Goal: Information Seeking & Learning: Learn about a topic

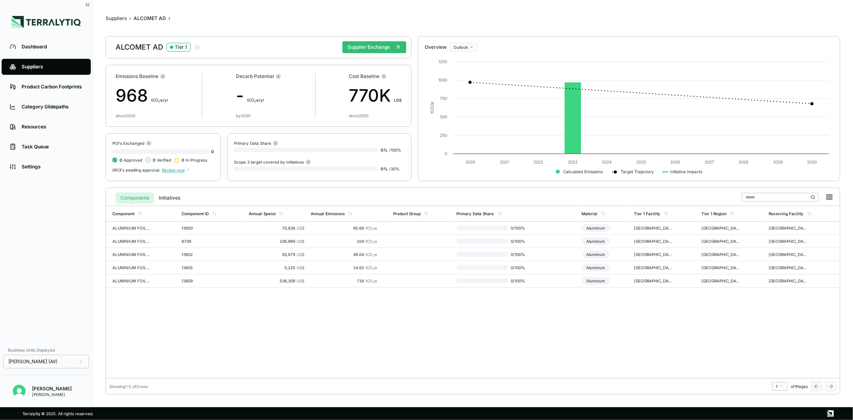
click at [193, 315] on div "Component Component ID Annual Spend Annual Emissions Product Group Primary Data…" at bounding box center [473, 291] width 734 height 172
click at [120, 17] on button "Suppliers" at bounding box center [116, 18] width 21 height 6
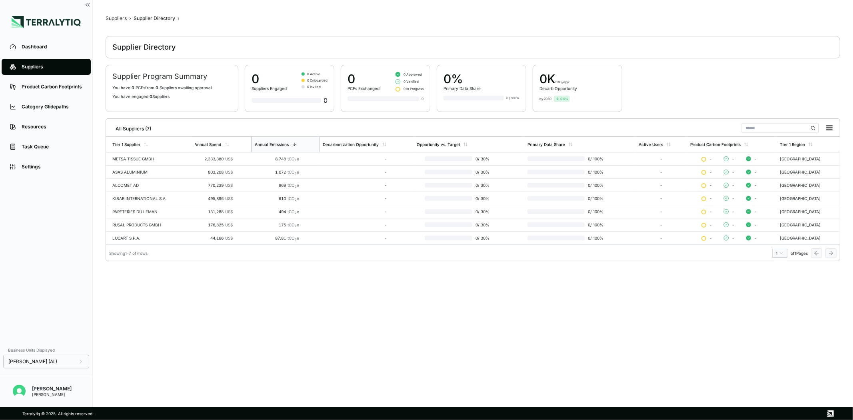
click at [170, 156] on div "METSA TISSUE GMBH" at bounding box center [150, 158] width 76 height 5
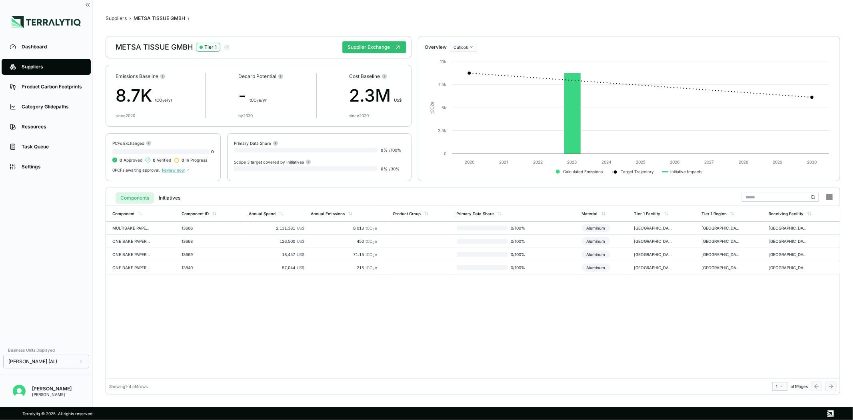
click at [40, 68] on div "Suppliers" at bounding box center [52, 67] width 61 height 6
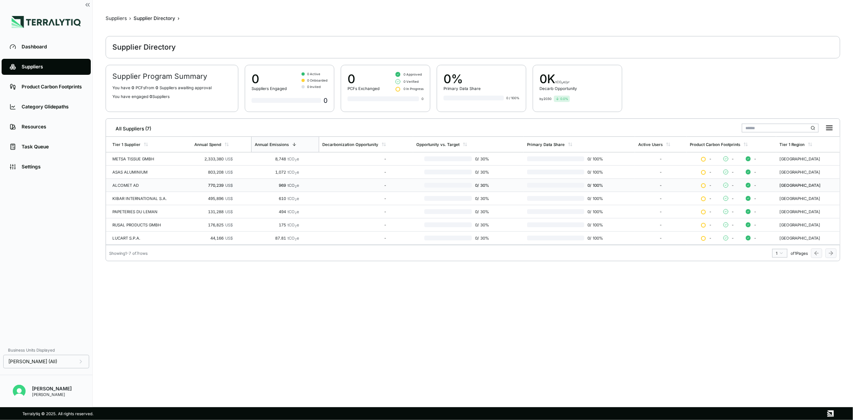
click at [140, 188] on td "ALCOMET AD" at bounding box center [148, 185] width 85 height 13
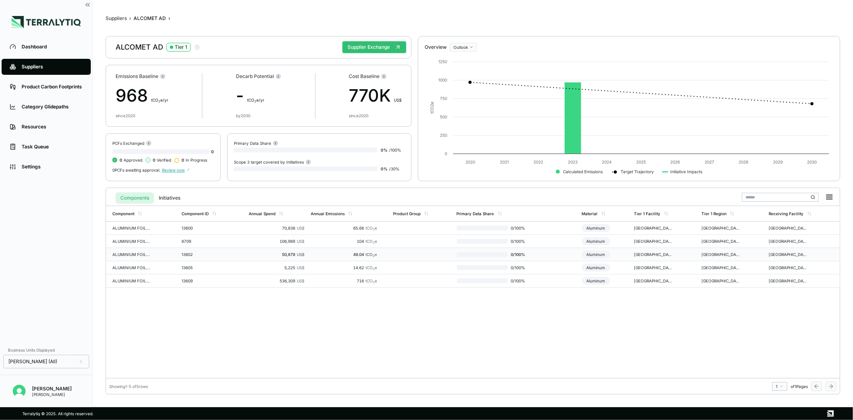
click at [200, 255] on div "13602" at bounding box center [200, 254] width 38 height 5
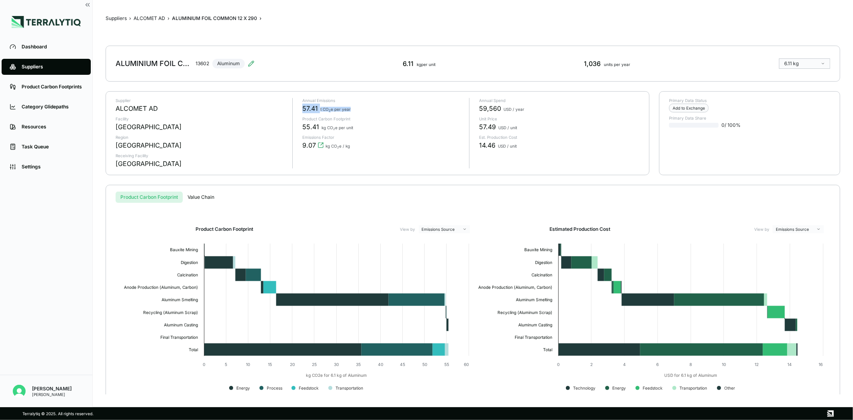
drag, startPoint x: 301, startPoint y: 107, endPoint x: 359, endPoint y: 106, distance: 58.0
click at [359, 106] on div "Annual Emissions 57.41 t CO 2 e per year Product Carbon Footprint 55.41 kg CO 2…" at bounding box center [377, 133] width 170 height 70
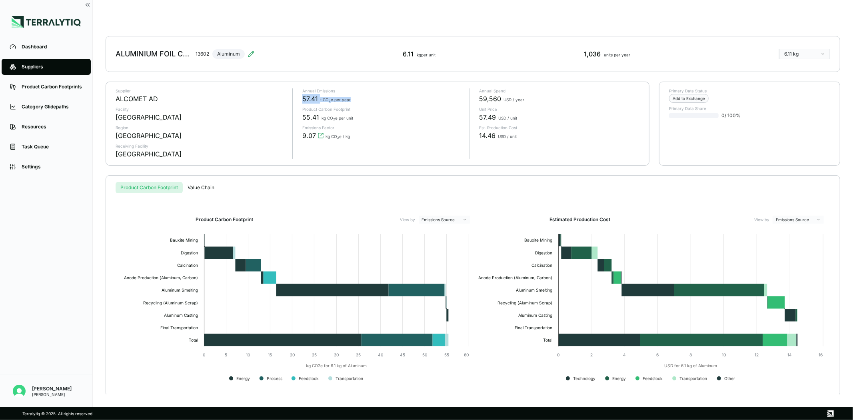
scroll to position [12, 0]
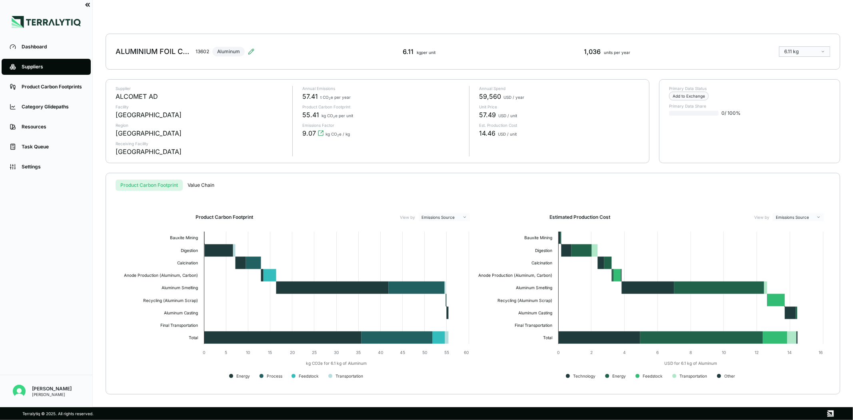
click at [87, 6] on icon at bounding box center [87, 4] width 2 height 3
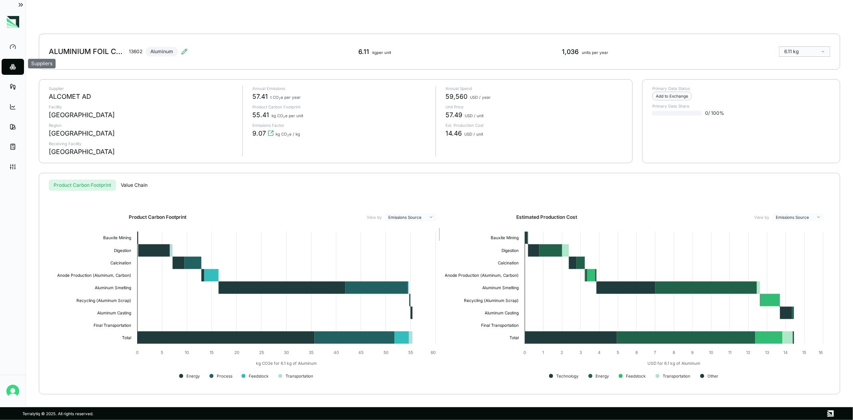
click at [12, 71] on span at bounding box center [13, 67] width 10 height 14
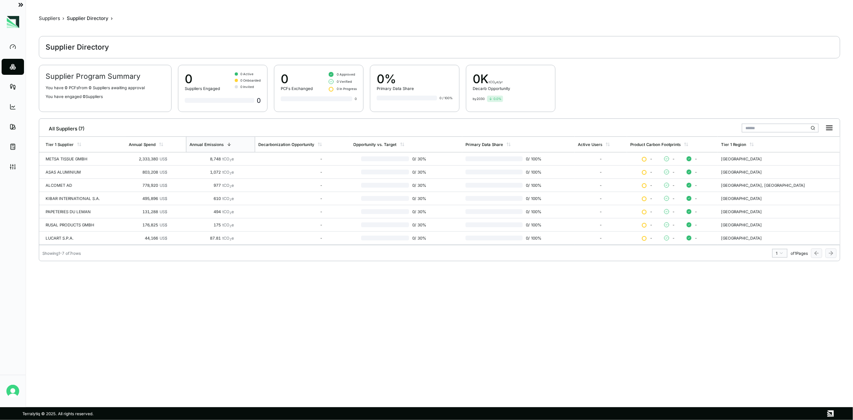
click at [20, 3] on icon at bounding box center [20, 4] width 7 height 7
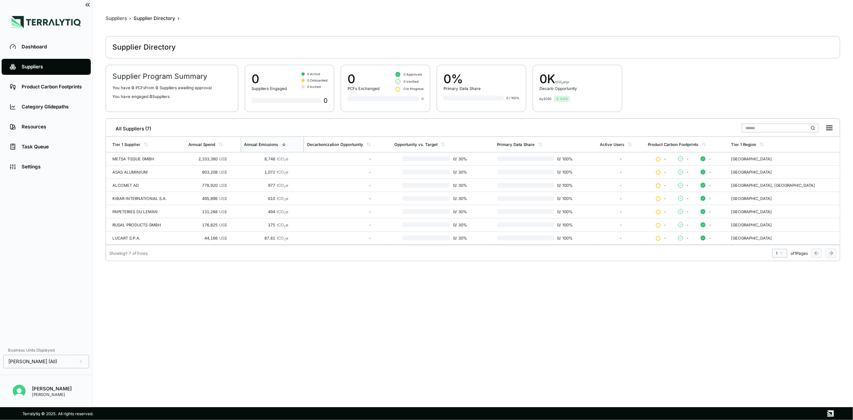
click at [38, 63] on link "Suppliers" at bounding box center [46, 67] width 89 height 16
click at [124, 186] on div "ALCOMET AD" at bounding box center [147, 185] width 70 height 5
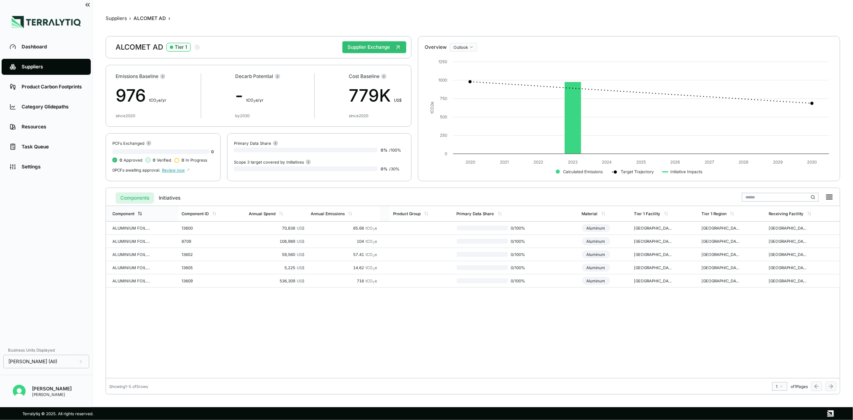
click at [143, 215] on div "Component" at bounding box center [142, 213] width 72 height 15
click at [141, 229] on div "ALUMINIUM FOIL COMMON 11 X 290" at bounding box center [131, 227] width 38 height 5
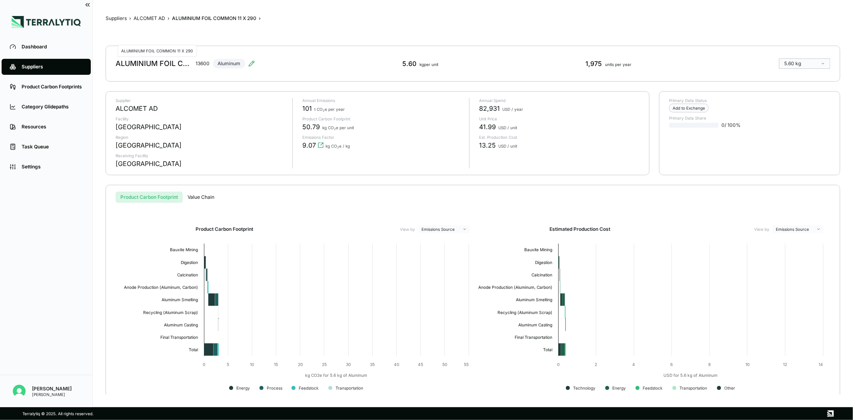
click at [181, 63] on div "ALUMINIUM FOIL COMMON 11 X 290" at bounding box center [154, 64] width 77 height 10
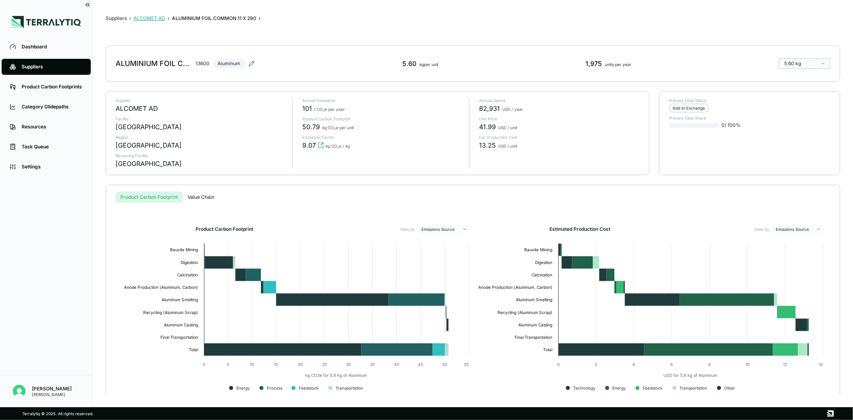
click at [152, 17] on button "ALCOMET AD" at bounding box center [150, 18] width 32 height 6
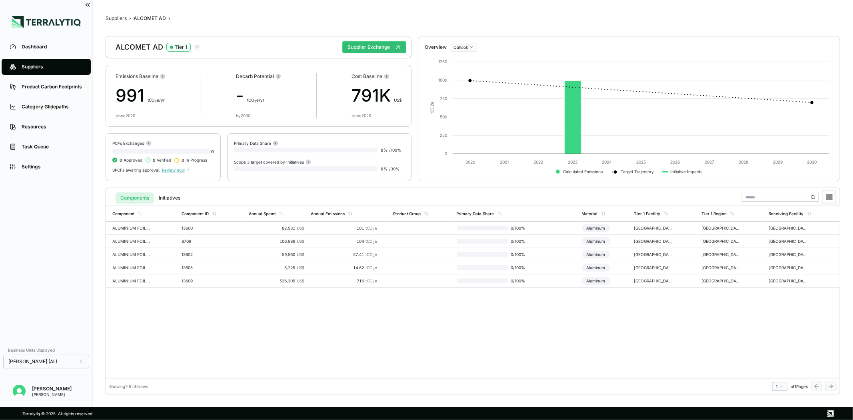
click at [827, 199] on icon at bounding box center [829, 197] width 6 height 4
drag, startPoint x: 263, startPoint y: 224, endPoint x: 247, endPoint y: 229, distance: 16.3
click at [247, 229] on td "82,931 US$" at bounding box center [276, 227] width 62 height 13
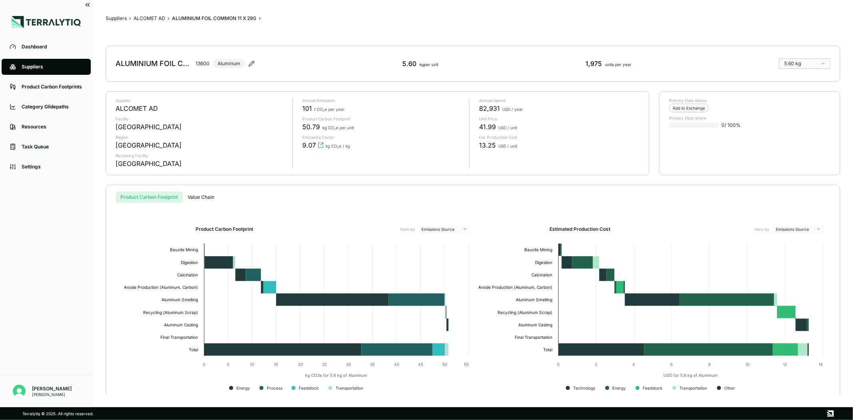
click at [251, 61] on icon at bounding box center [251, 63] width 6 height 6
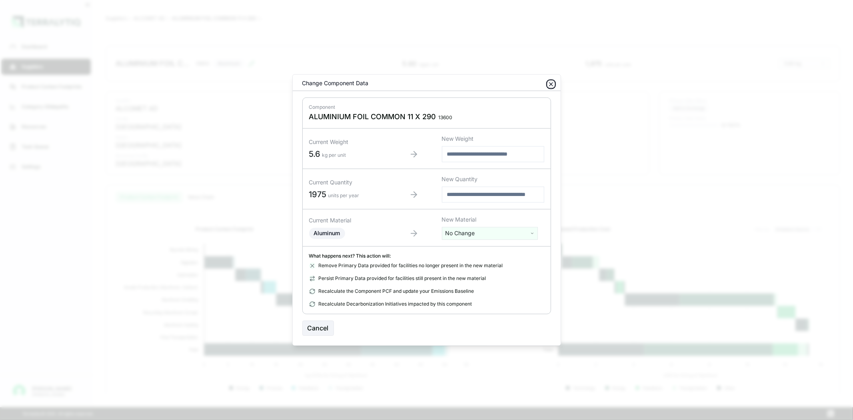
click at [549, 86] on icon "button" at bounding box center [551, 84] width 6 height 6
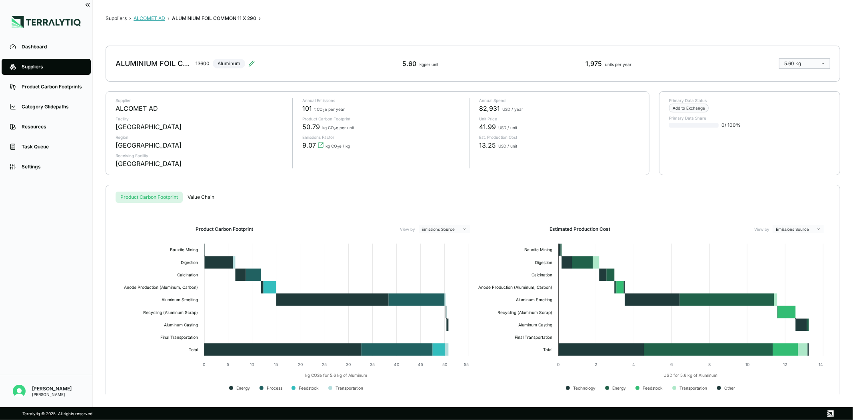
click at [153, 17] on button "ALCOMET AD" at bounding box center [150, 18] width 32 height 6
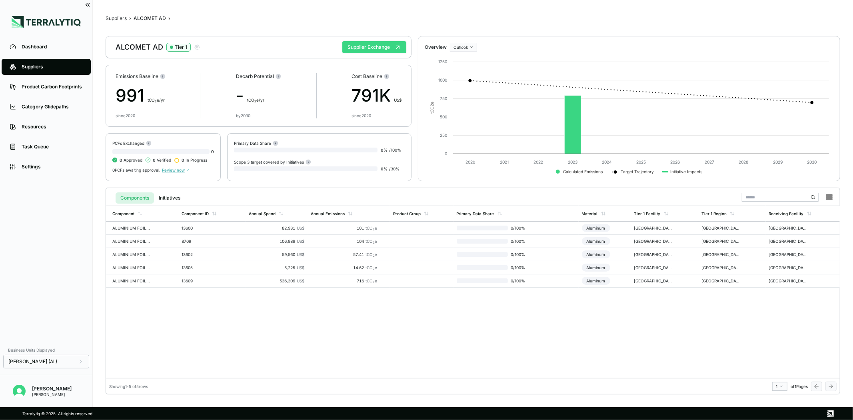
click at [359, 48] on button "Supplier Exchange" at bounding box center [374, 47] width 64 height 12
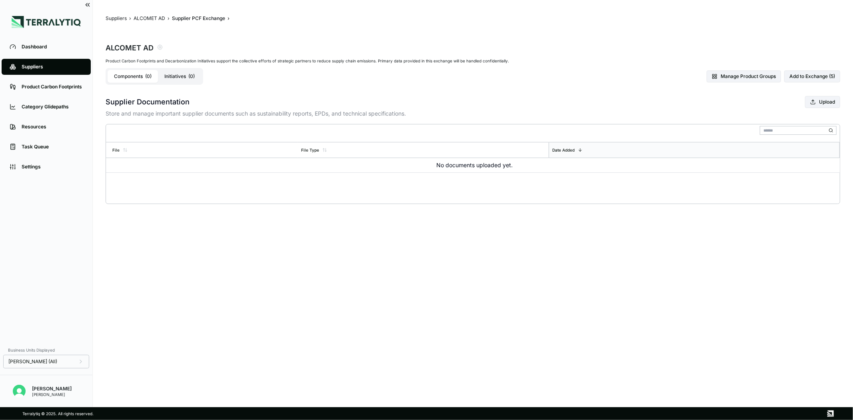
click at [170, 76] on button "Initiatives ( 0 )" at bounding box center [179, 76] width 43 height 13
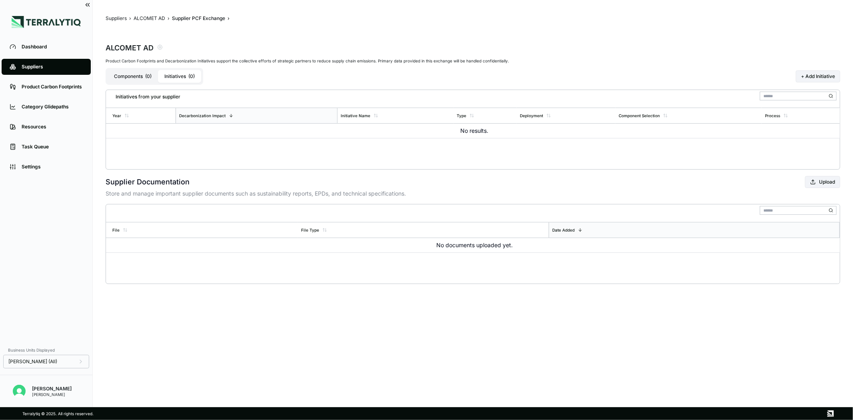
click at [136, 75] on button "Components ( 0 )" at bounding box center [133, 76] width 50 height 13
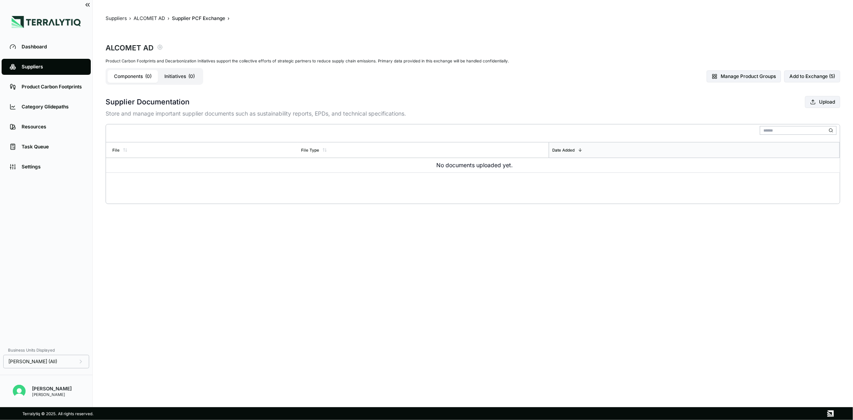
click at [158, 48] on icon "button" at bounding box center [160, 47] width 6 height 6
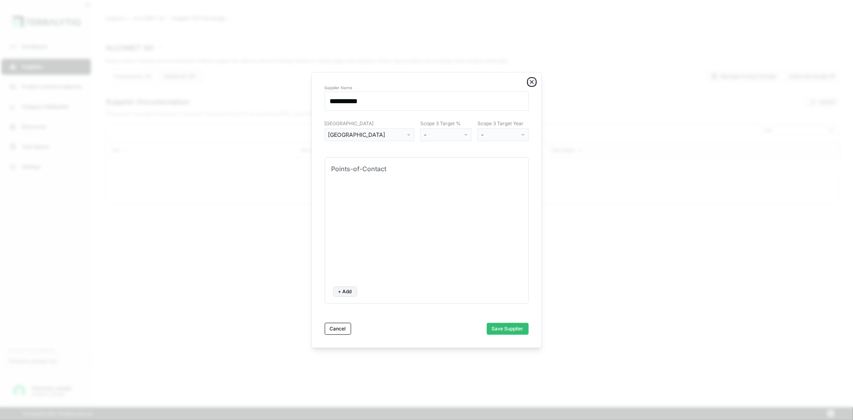
click at [530, 79] on icon "button" at bounding box center [532, 82] width 6 height 6
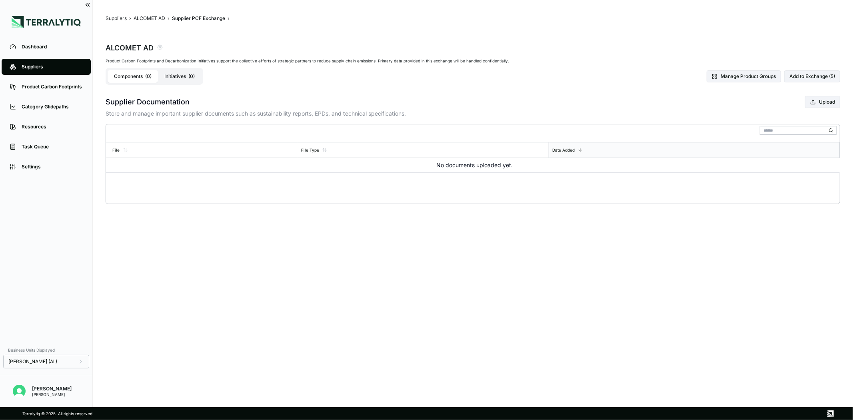
click at [185, 74] on button "Initiatives ( 0 )" at bounding box center [179, 76] width 43 height 13
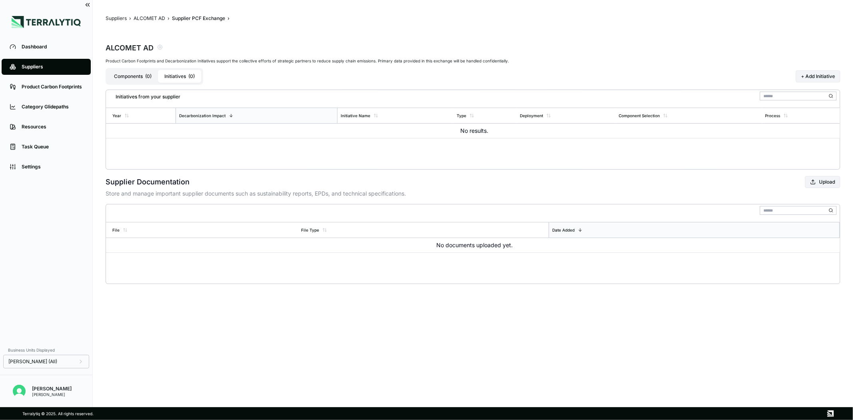
click at [132, 78] on button "Components ( 0 )" at bounding box center [133, 76] width 50 height 13
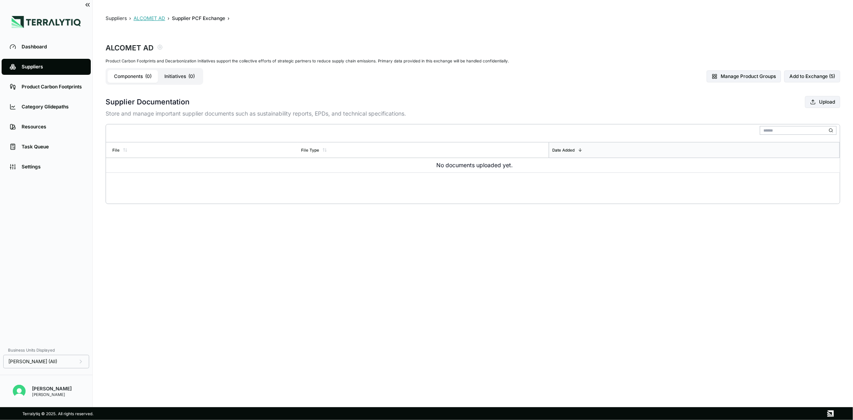
click at [143, 18] on button "ALCOMET AD" at bounding box center [150, 18] width 32 height 6
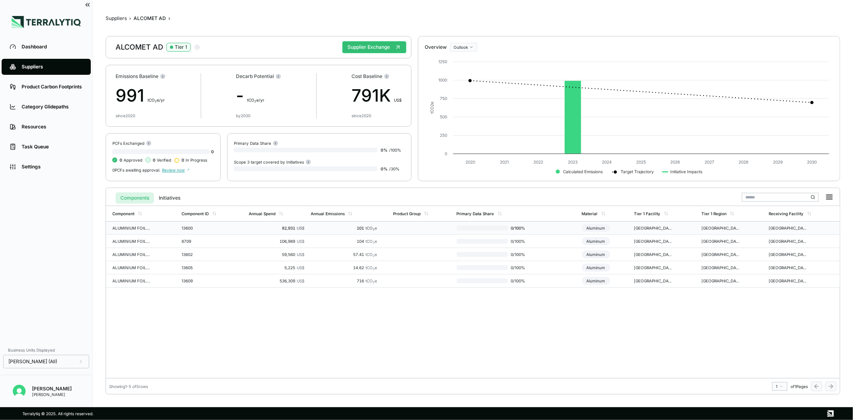
click at [158, 229] on td "ALUMINIUM FOIL COMMON 11 X 290" at bounding box center [142, 227] width 72 height 13
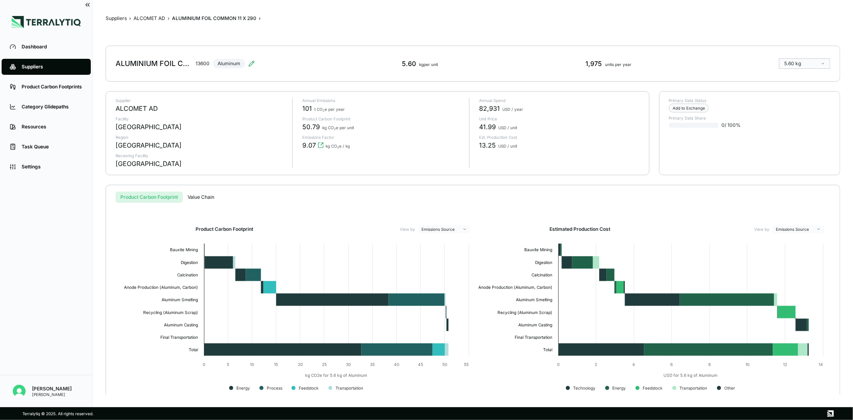
click at [148, 14] on div "Suppliers › ALCOMET AD › ALUMINIUM FOIL COMMON 11 X 290 › ALUMINIUM FOIL COMMON…" at bounding box center [473, 203] width 734 height 381
click at [152, 19] on button "ALCOMET AD" at bounding box center [150, 18] width 32 height 6
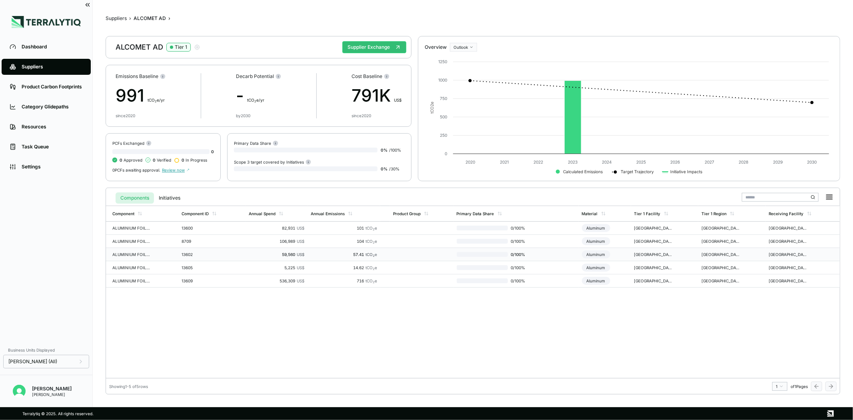
click at [163, 254] on td "ALUMINIUM FOIL COMMON 12 X 290" at bounding box center [142, 254] width 72 height 13
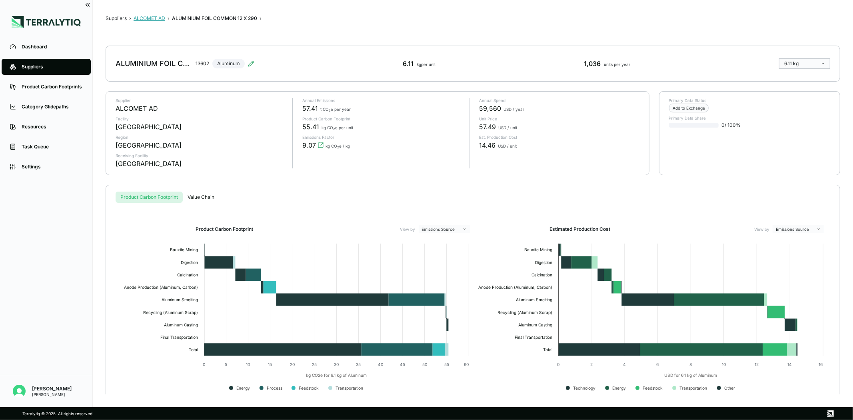
click at [151, 17] on button "ALCOMET AD" at bounding box center [150, 18] width 32 height 6
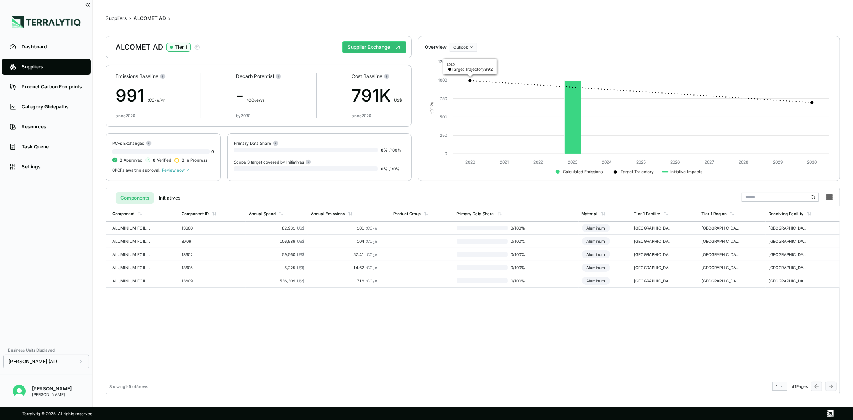
click at [262, 319] on div "Component Component ID Annual Spend Annual Emissions Product Group Primary Data…" at bounding box center [473, 291] width 734 height 172
click at [201, 312] on div "Component Component ID Annual Spend Annual Emissions Product Group Primary Data…" at bounding box center [473, 291] width 734 height 172
click at [125, 18] on button "Suppliers" at bounding box center [116, 18] width 21 height 6
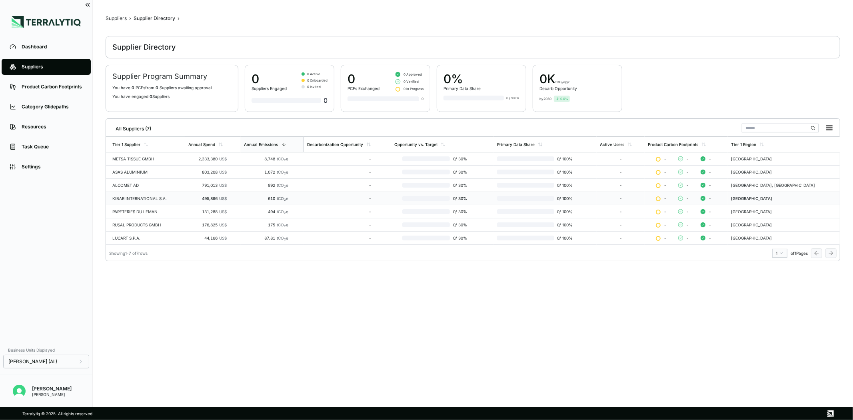
click at [136, 201] on div "KIBAR INTERNATIONAL S.A." at bounding box center [147, 198] width 70 height 5
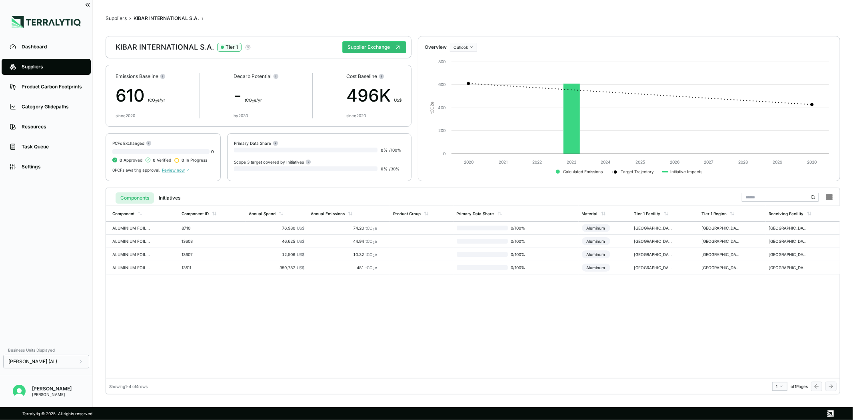
click at [249, 44] on icon "button" at bounding box center [248, 47] width 6 height 6
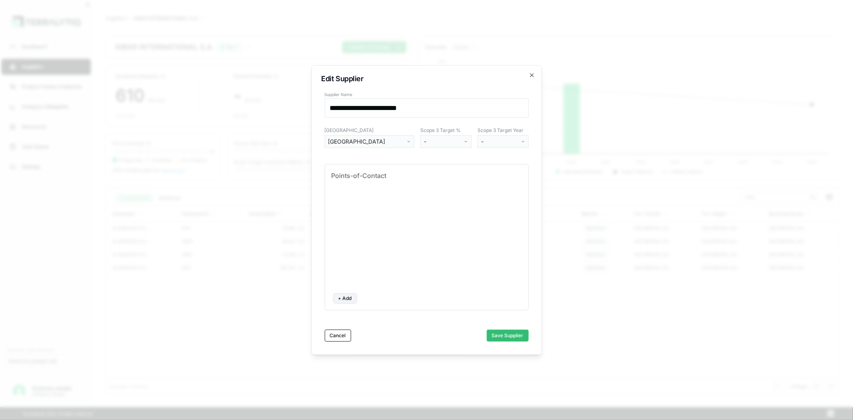
click at [434, 108] on input "**********" at bounding box center [427, 107] width 204 height 19
drag, startPoint x: 440, startPoint y: 108, endPoint x: 311, endPoint y: 109, distance: 129.1
click at [311, 109] on div "**********" at bounding box center [426, 209] width 230 height 289
click at [530, 76] on icon "button" at bounding box center [531, 75] width 3 height 3
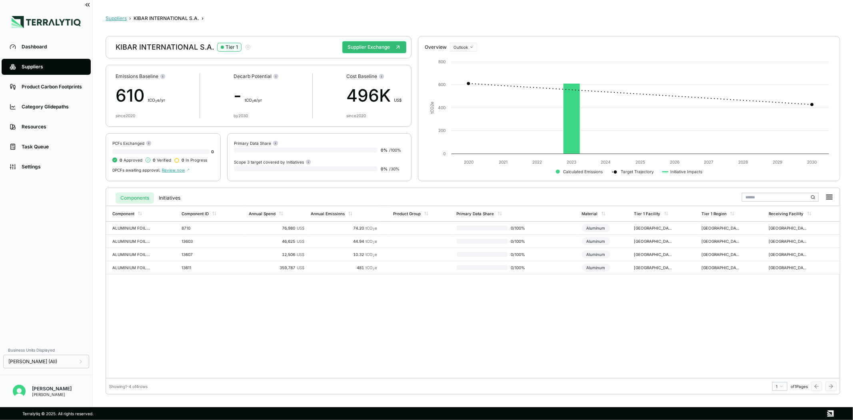
click at [117, 20] on button "Suppliers" at bounding box center [116, 18] width 21 height 6
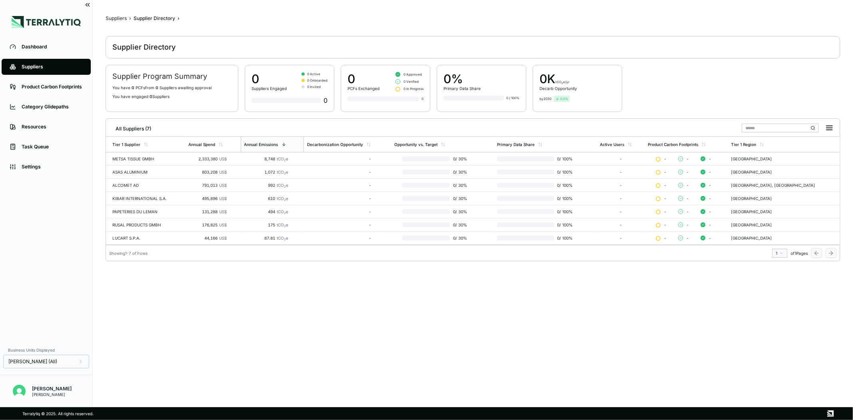
click at [205, 350] on main "Suppliers › Supplier Directory › Supplier Directory Supplier Program Summary Yo…" at bounding box center [473, 205] width 734 height 381
click at [179, 272] on main "Suppliers › Supplier Directory › Supplier Directory Supplier Program Summary Yo…" at bounding box center [473, 205] width 734 height 381
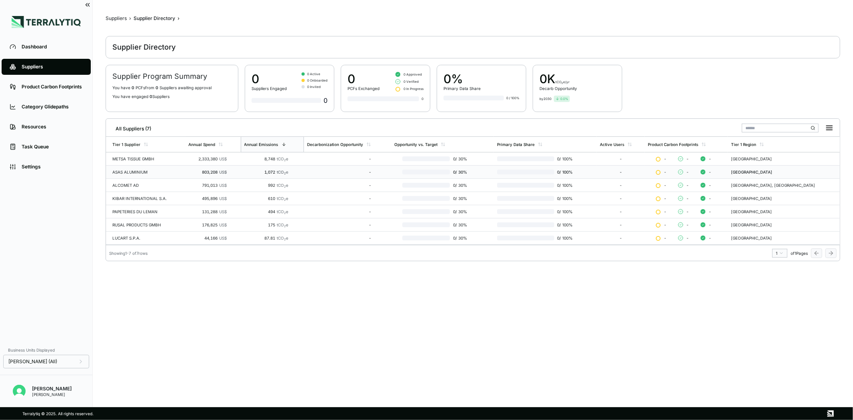
click at [141, 173] on div "ASAS ALUMINIUM" at bounding box center [147, 172] width 70 height 5
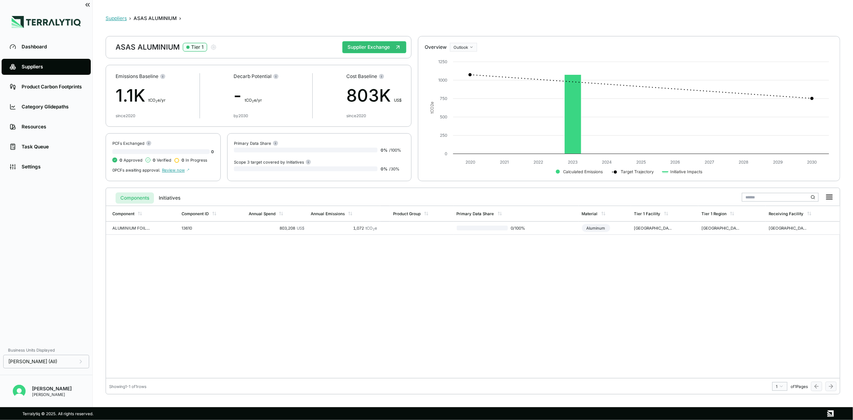
click at [116, 19] on button "Suppliers" at bounding box center [116, 18] width 21 height 6
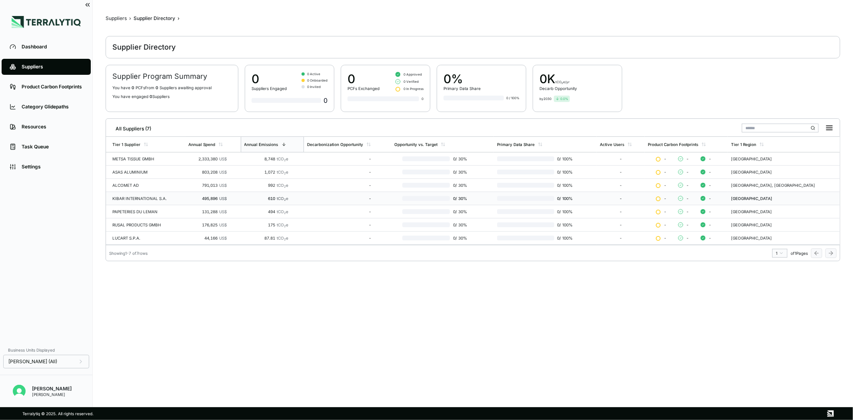
click at [146, 200] on div "KIBAR INTERNATIONAL S.A." at bounding box center [147, 198] width 70 height 5
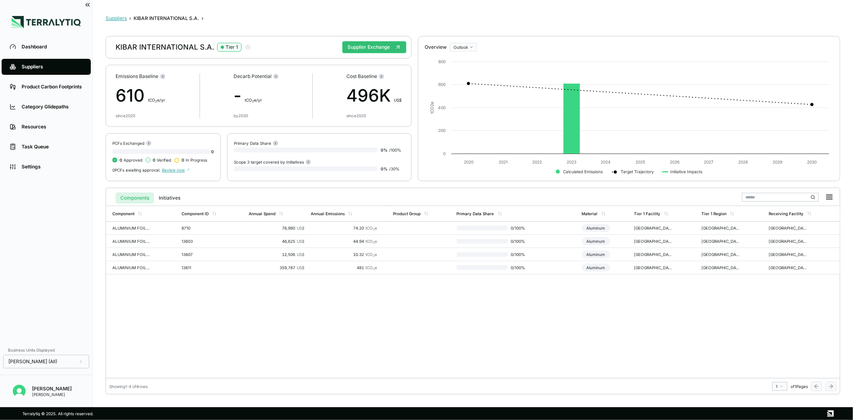
click at [119, 20] on button "Suppliers" at bounding box center [116, 18] width 21 height 6
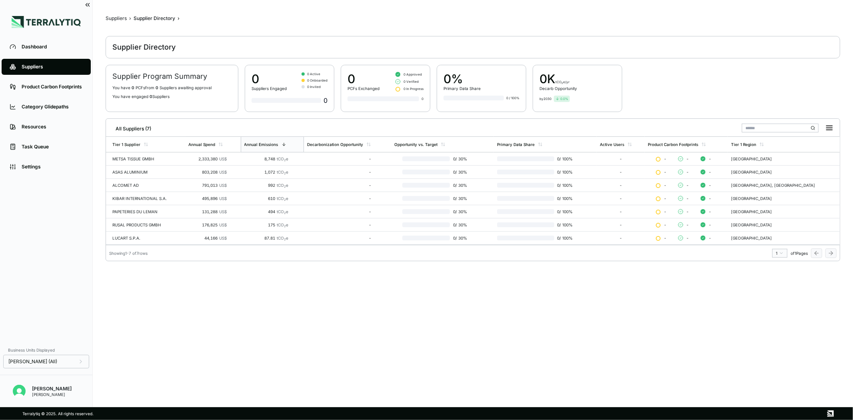
click at [138, 286] on main "Suppliers › Supplier Directory › Supplier Directory Supplier Program Summary Yo…" at bounding box center [473, 205] width 734 height 381
click at [174, 193] on td "KIBAR INTERNATIONAL S.A." at bounding box center [145, 198] width 79 height 13
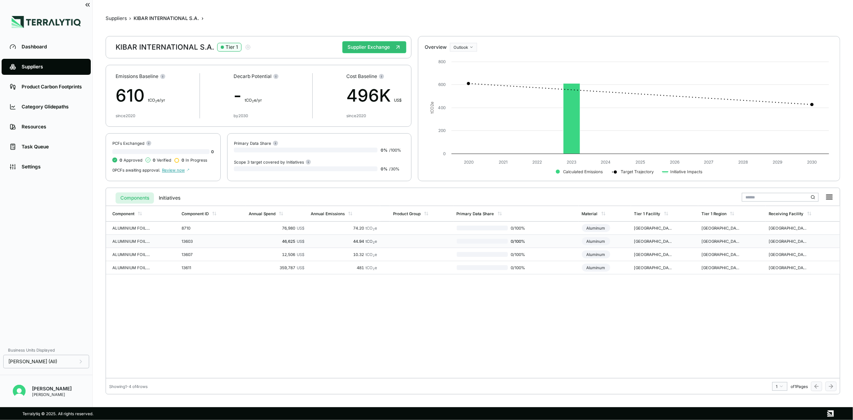
click at [200, 235] on td "13603" at bounding box center [212, 241] width 68 height 13
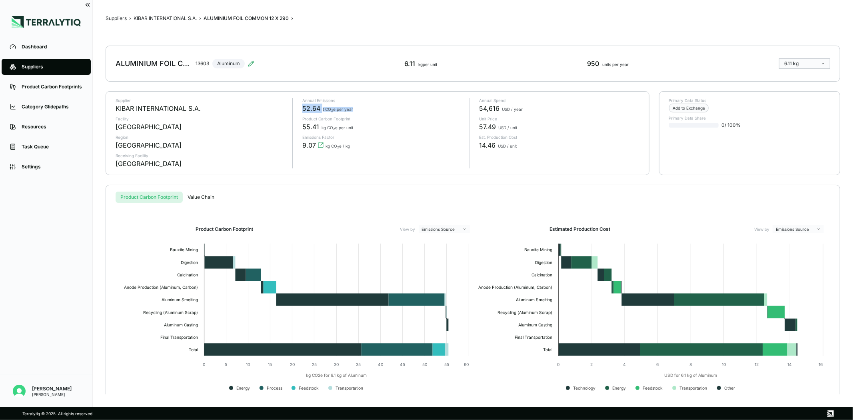
drag, startPoint x: 302, startPoint y: 106, endPoint x: 353, endPoint y: 109, distance: 50.9
click at [353, 109] on div "52.64 t CO 2 e per year" at bounding box center [382, 109] width 160 height 10
drag, startPoint x: 353, startPoint y: 109, endPoint x: 297, endPoint y: 107, distance: 55.2
click at [297, 107] on div "Annual Emissions 52.64 t CO 2 e per year Product Carbon Footprint 55.41 kg CO 2…" at bounding box center [377, 133] width 170 height 70
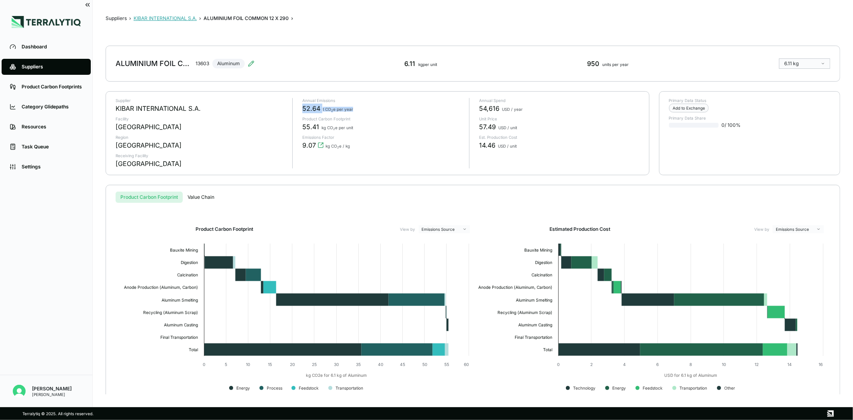
click at [162, 19] on button "KIBAR INTERNATIONAL S.A." at bounding box center [165, 18] width 63 height 6
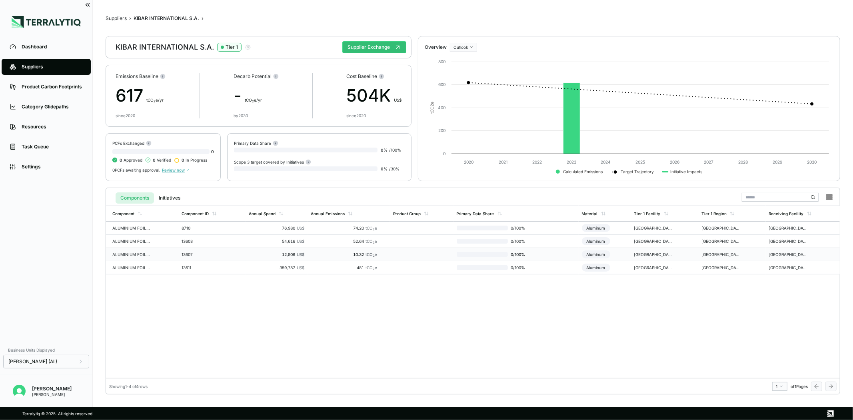
click at [150, 254] on div "ALUMINIUM FOIL COMMON 12 X 450" at bounding box center [131, 254] width 38 height 5
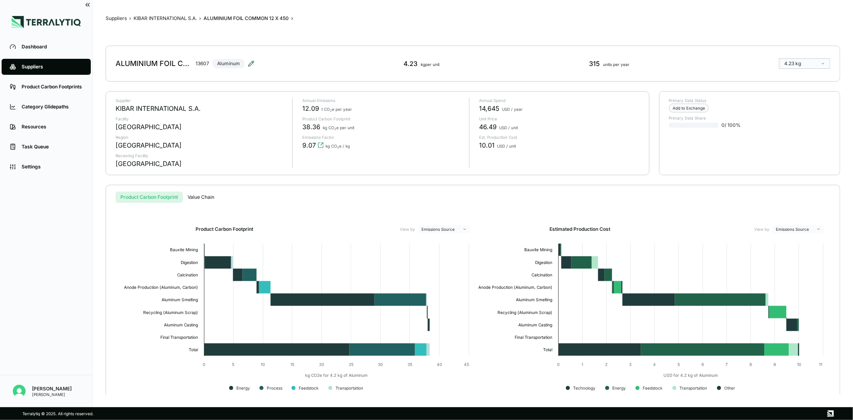
click at [251, 62] on icon at bounding box center [251, 63] width 6 height 6
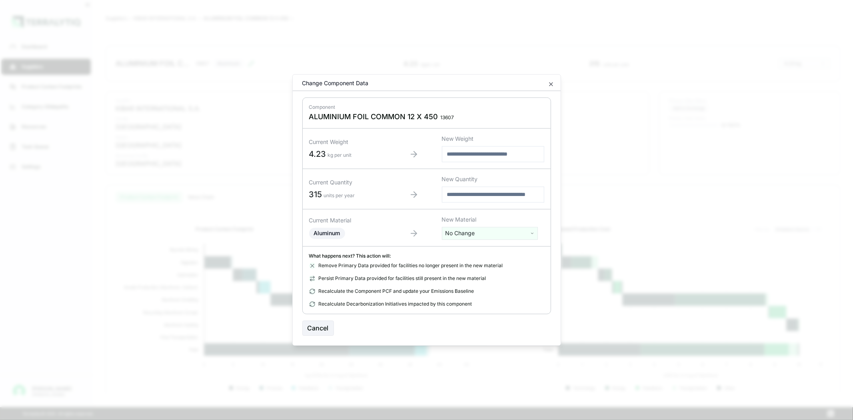
click at [463, 229] on html "Dashboard Suppliers Product Carbon Footprints Category Glidepaths Resources Tas…" at bounding box center [426, 210] width 853 height 420
click at [463, 251] on input "text" at bounding box center [489, 249] width 92 height 9
type input "*"
type input "******"
click at [402, 234] on html "Dashboard Suppliers Product Carbon Footprints Category Glidepaths Resources Tas…" at bounding box center [426, 210] width 853 height 420
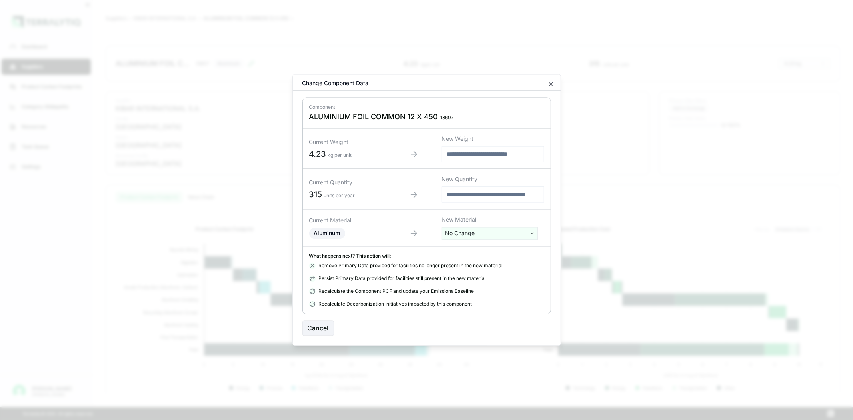
click at [504, 233] on html "Dashboard Suppliers Product Carbon Footprints Category Glidepaths Resources Tas…" at bounding box center [426, 210] width 853 height 420
click at [476, 306] on div "Aluminum (Foil)" at bounding box center [489, 305] width 92 height 11
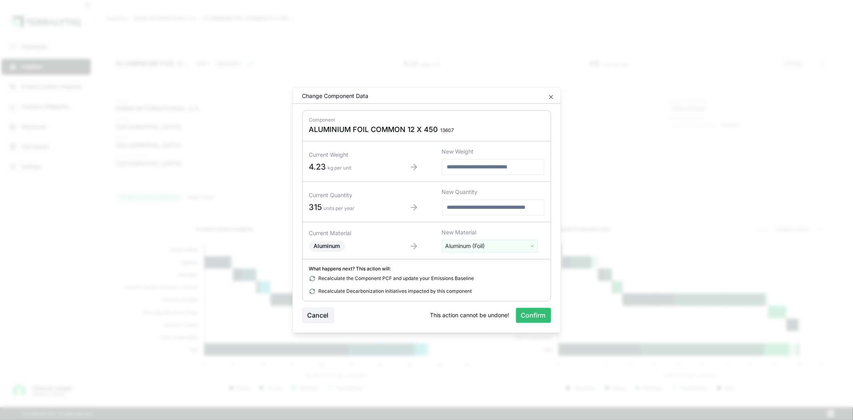
click at [489, 247] on html "Dashboard Suppliers Product Carbon Footprints Category Glidepaths Resources Tas…" at bounding box center [426, 210] width 853 height 420
click at [481, 303] on div "Aluminum (Crude)" at bounding box center [489, 298] width 92 height 11
click at [519, 241] on html "Dashboard Suppliers Product Carbon Footprints Category Glidepaths Resources Tas…" at bounding box center [426, 210] width 853 height 420
click at [353, 277] on html "Dashboard Suppliers Product Carbon Footprints Category Glidepaths Resources Tas…" at bounding box center [426, 210] width 853 height 420
click at [548, 98] on icon "button" at bounding box center [551, 97] width 6 height 6
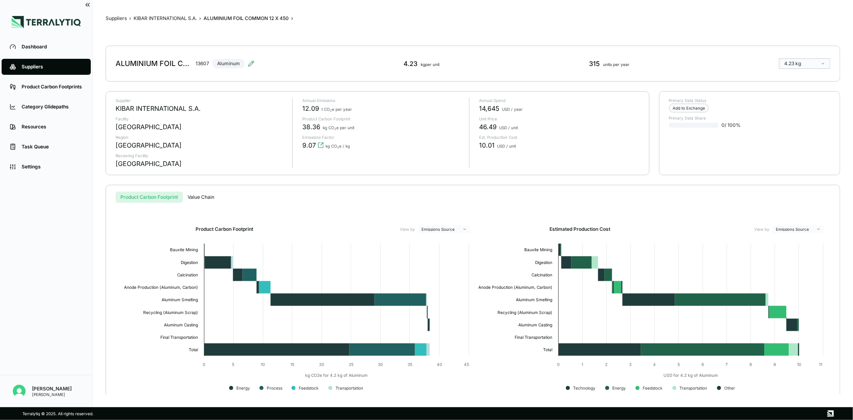
click at [334, 205] on div "Product Carbon Footprint View by Emissions Source Created with Highcharts 11.4.…" at bounding box center [473, 301] width 708 height 197
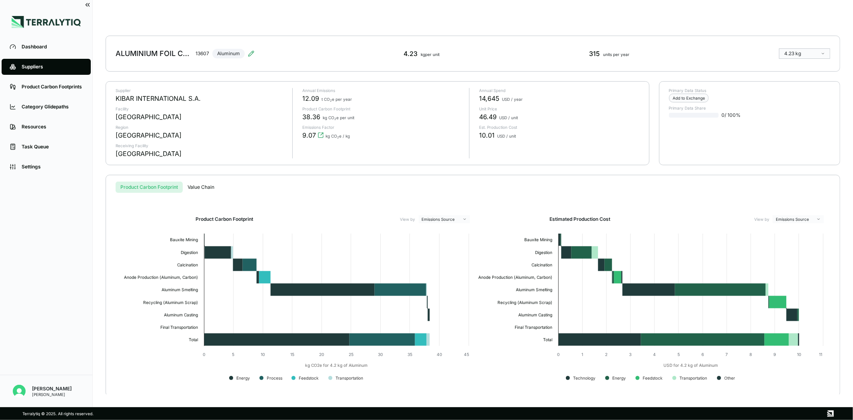
scroll to position [12, 0]
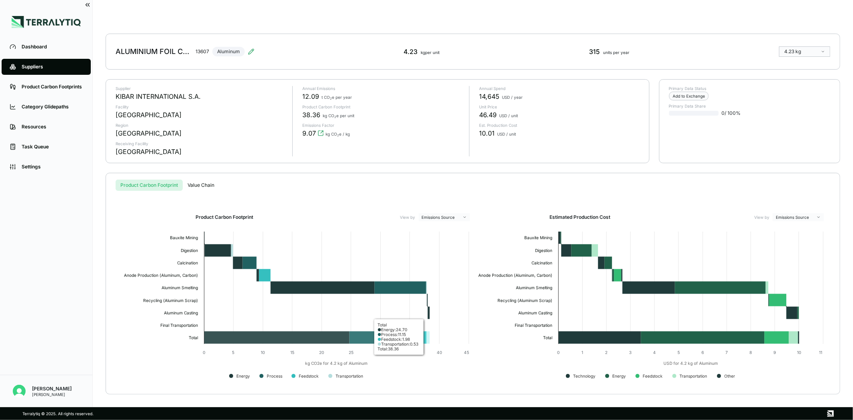
click at [265, 337] on icon at bounding box center [277, 337] width 146 height 12
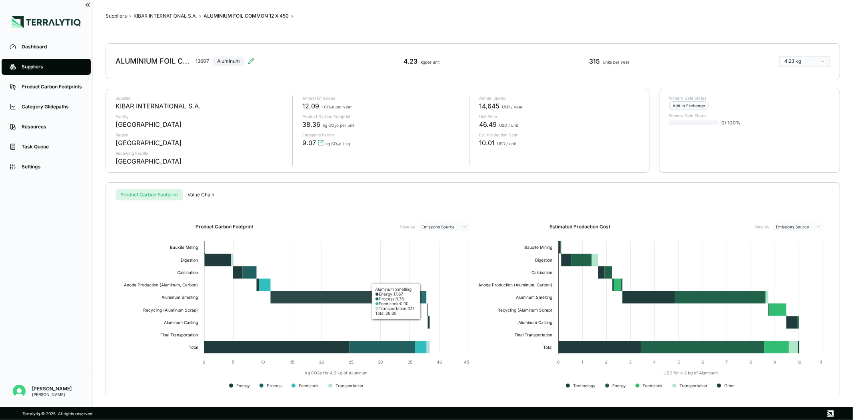
scroll to position [0, 0]
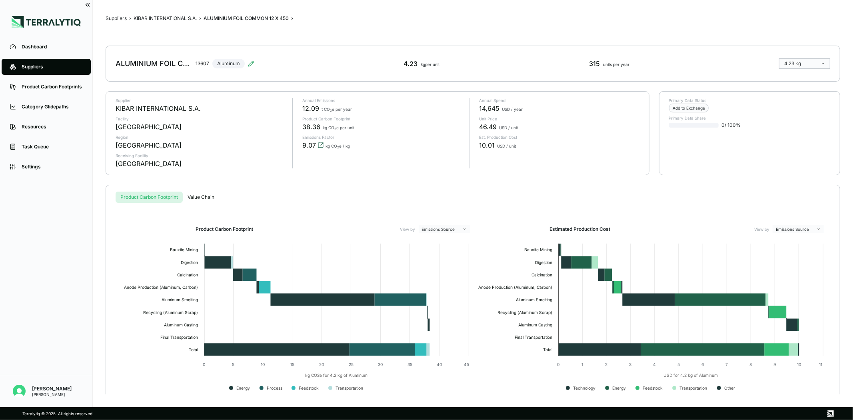
click at [321, 145] on icon "View audit trail" at bounding box center [320, 145] width 6 height 6
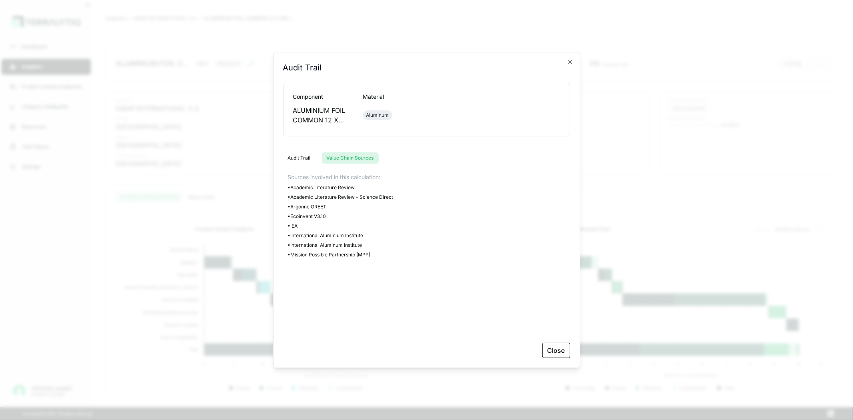
click at [338, 158] on button "Value Chain Sources" at bounding box center [350, 157] width 57 height 11
click at [304, 158] on button "Audit Trail" at bounding box center [299, 157] width 32 height 11
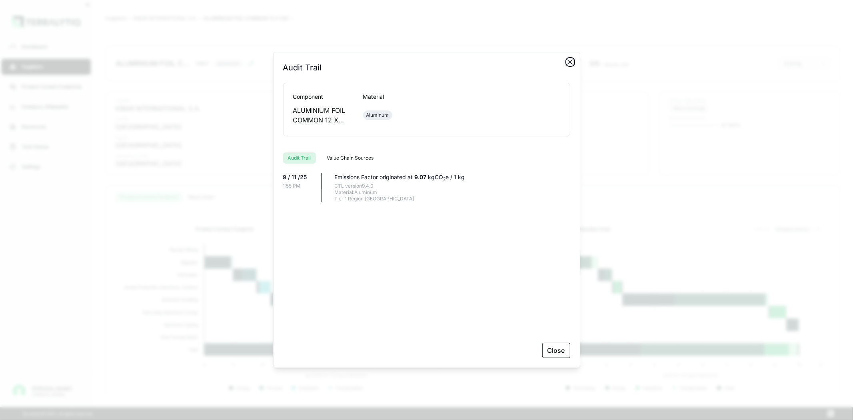
click at [569, 59] on icon "button" at bounding box center [570, 62] width 6 height 6
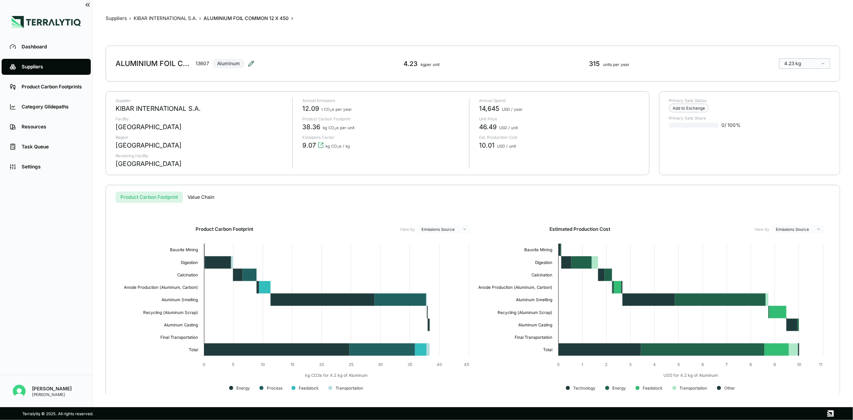
click at [249, 64] on icon at bounding box center [250, 63] width 5 height 5
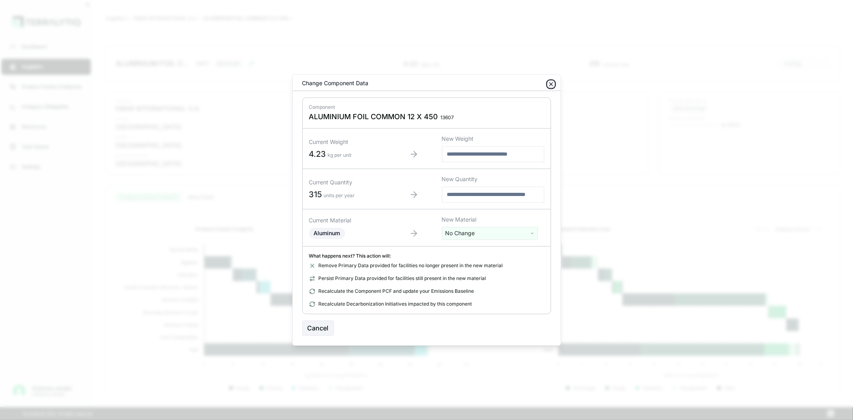
click at [550, 85] on icon "button" at bounding box center [551, 84] width 6 height 6
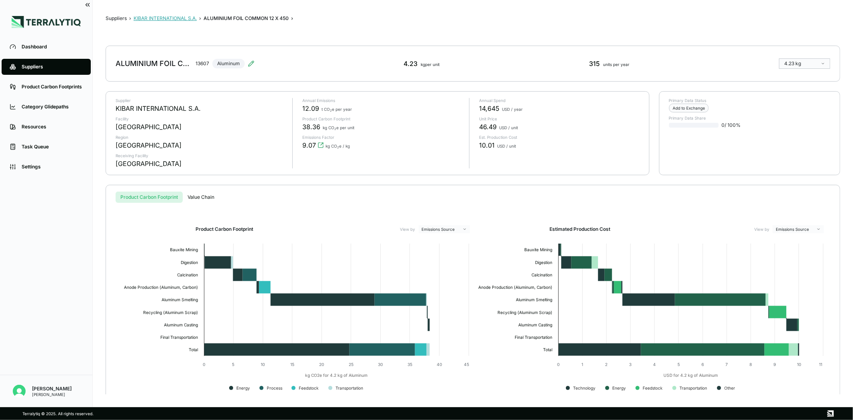
click at [170, 19] on button "KIBAR INTERNATIONAL S.A." at bounding box center [165, 18] width 63 height 6
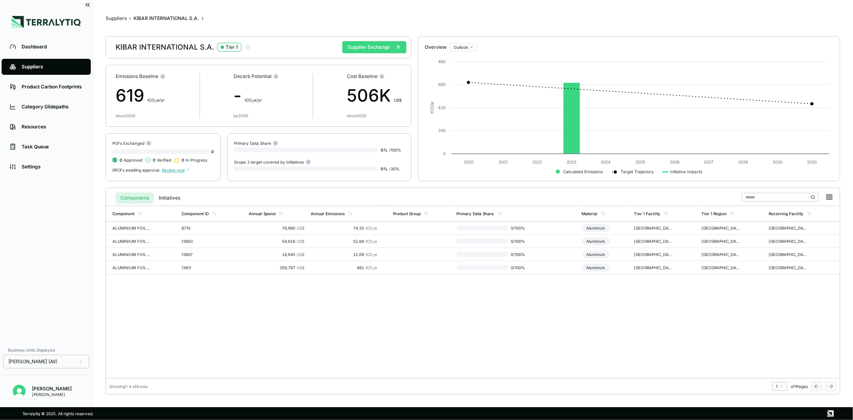
click at [364, 49] on button "Supplier Exchange" at bounding box center [374, 47] width 64 height 12
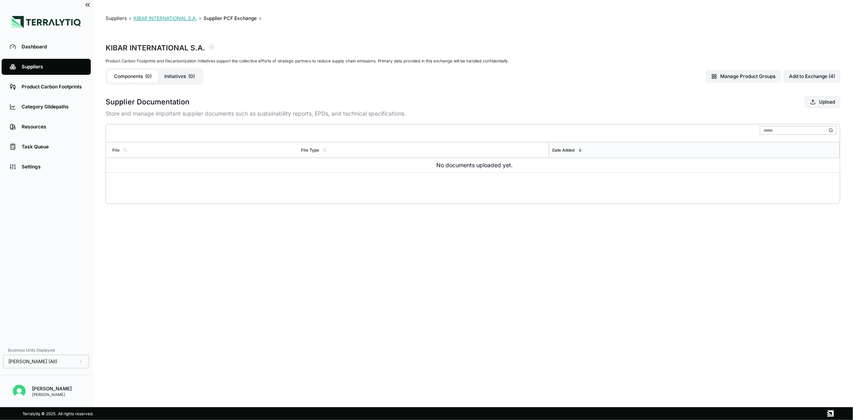
click at [164, 20] on button "KIBAR INTERNATIONAL S.A." at bounding box center [165, 18] width 63 height 6
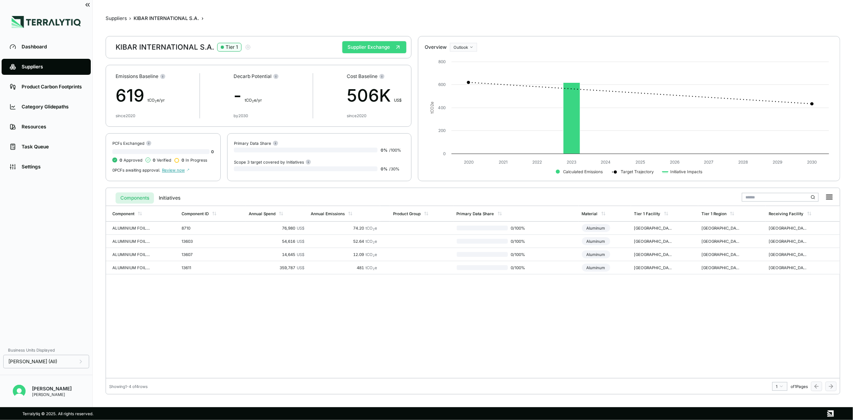
click at [358, 50] on button "Supplier Exchange" at bounding box center [374, 47] width 64 height 12
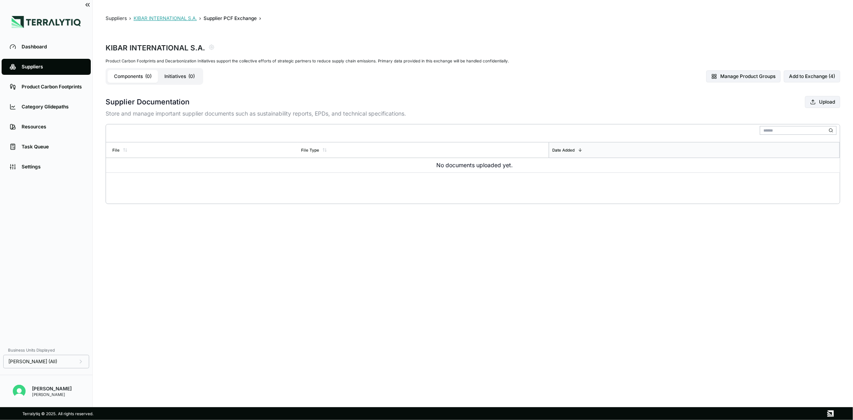
click at [153, 20] on button "KIBAR INTERNATIONAL S.A." at bounding box center [165, 18] width 63 height 6
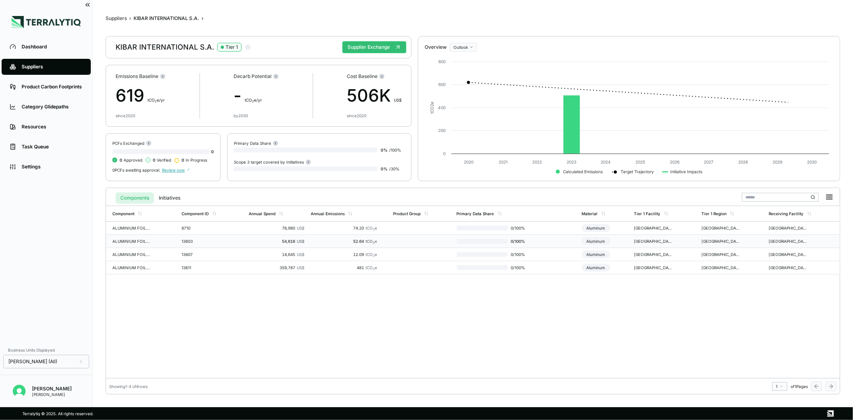
click at [197, 245] on td "13603" at bounding box center [212, 241] width 68 height 13
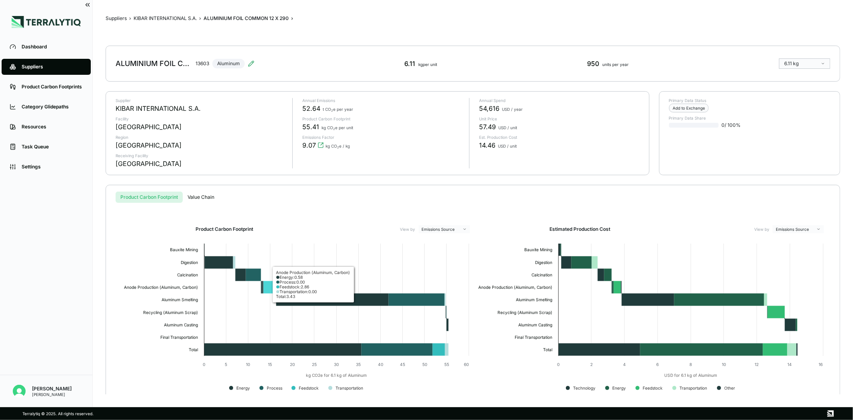
click at [321, 287] on rect at bounding box center [296, 319] width 354 height 160
click at [171, 194] on button "Product Carbon Footprint" at bounding box center [149, 196] width 67 height 11
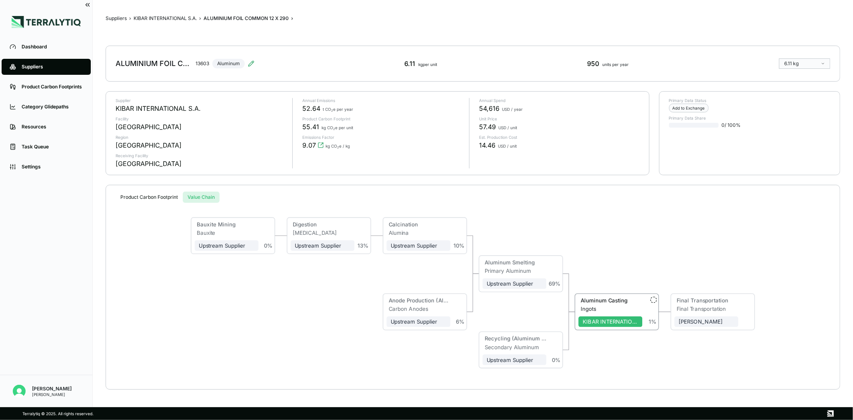
click at [208, 197] on button "Value Chain" at bounding box center [201, 196] width 37 height 11
click at [328, 249] on div "Upstream Supplier" at bounding box center [323, 245] width 56 height 6
click at [336, 247] on div "Upstream Supplier" at bounding box center [323, 245] width 56 height 6
click at [602, 325] on span "KIBAR INTERNATIONAL S.A." at bounding box center [610, 321] width 64 height 11
click at [626, 257] on div "Bauxite Mining Bauxite Upstream Supplier 0 % Digestion [MEDICAL_DATA] Upstream …" at bounding box center [473, 293] width 708 height 180
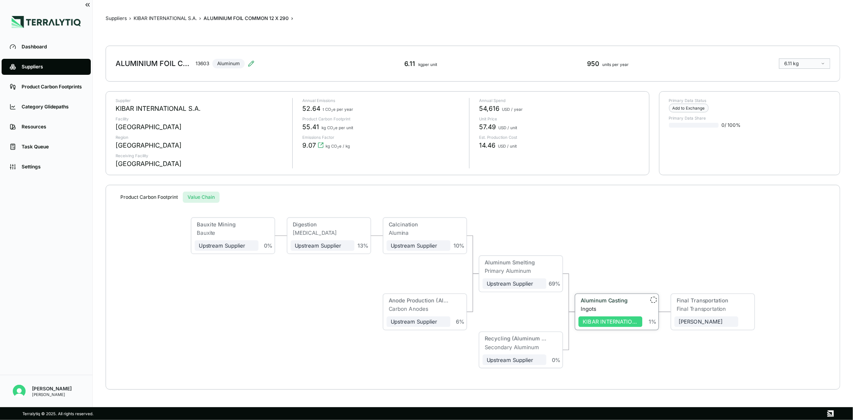
click at [621, 319] on div "KIBAR INTERNATIONAL S.A." at bounding box center [610, 321] width 56 height 6
click at [621, 320] on div "KIBAR INTERNATIONAL S.A." at bounding box center [610, 321] width 56 height 6
click at [627, 261] on div "Bauxite Mining Bauxite Upstream Supplier 0 % Digestion [MEDICAL_DATA] Upstream …" at bounding box center [473, 293] width 708 height 180
click at [656, 303] on div at bounding box center [653, 300] width 6 height 6
click at [652, 300] on div at bounding box center [653, 300] width 6 height 6
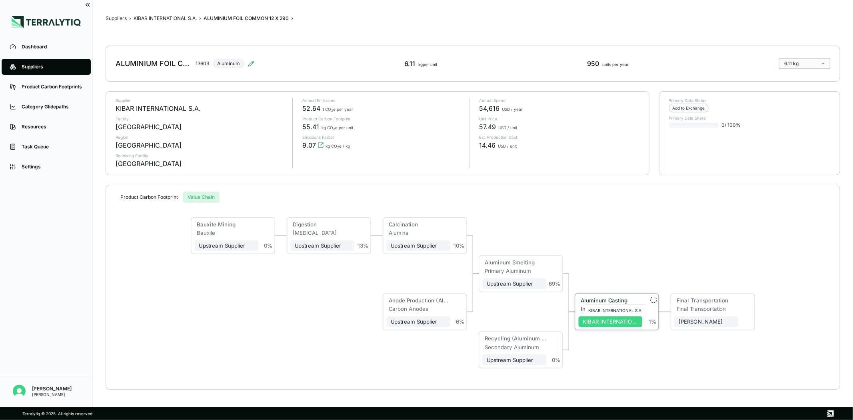
drag, startPoint x: 595, startPoint y: 323, endPoint x: 577, endPoint y: 323, distance: 18.0
click at [577, 323] on div "Aluminum Casting Ingots KIBAR INTERNATIONAL S.A. 1 %" at bounding box center [616, 312] width 83 height 36
click at [613, 242] on div "Bauxite Mining Bauxite Upstream Supplier 0 % Digestion [MEDICAL_DATA] Upstream …" at bounding box center [473, 293] width 708 height 180
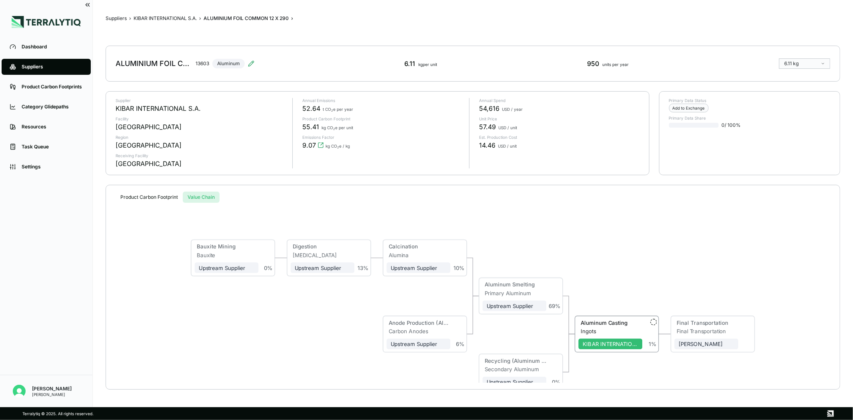
click at [647, 245] on div "Bauxite Mining Bauxite Upstream Supplier 0 % Digestion [MEDICAL_DATA] Upstream …" at bounding box center [473, 293] width 708 height 180
click at [172, 18] on button "KIBAR INTERNATIONAL S.A." at bounding box center [165, 18] width 63 height 6
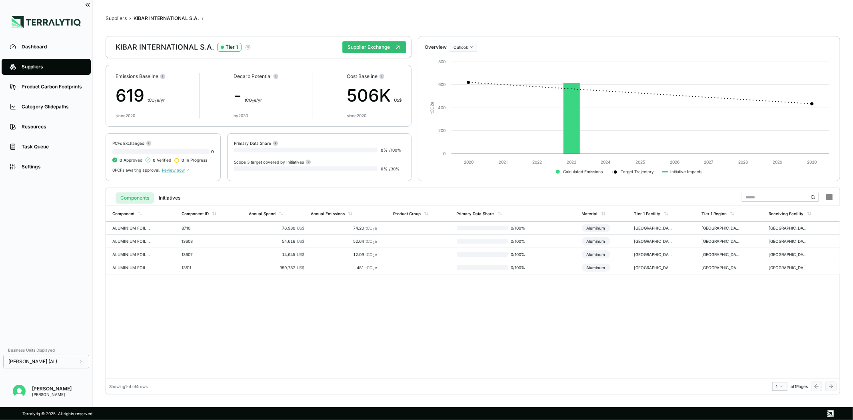
click at [245, 44] on icon "button" at bounding box center [248, 47] width 6 height 6
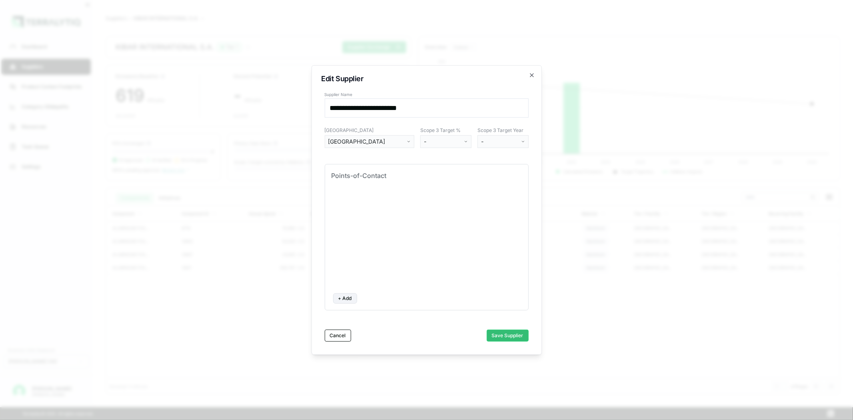
click at [381, 141] on div "[GEOGRAPHIC_DATA]" at bounding box center [366, 142] width 77 height 8
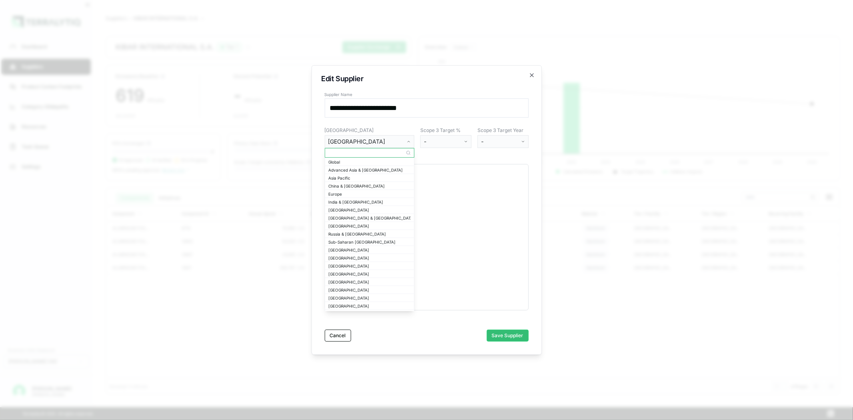
click at [388, 142] on div "[GEOGRAPHIC_DATA]" at bounding box center [366, 142] width 77 height 8
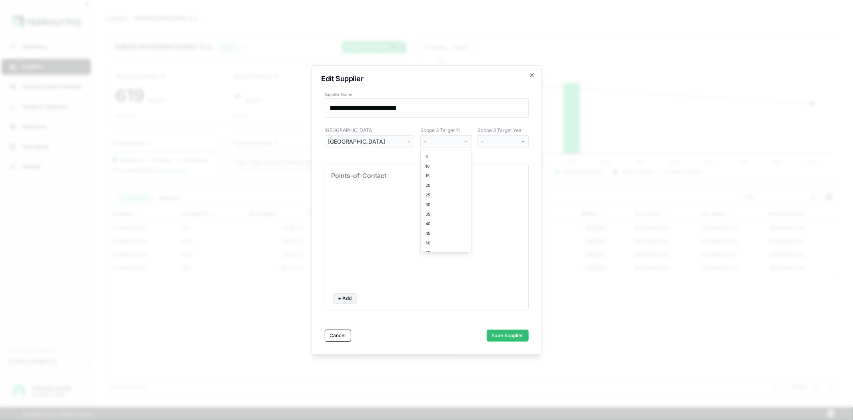
click at [431, 141] on html "Dashboard Suppliers Product Carbon Footprints Category Glidepaths Resources Tas…" at bounding box center [426, 210] width 853 height 420
click at [488, 138] on html "Dashboard Suppliers Product Carbon Footprints Category Glidepaths Resources Tas…" at bounding box center [426, 210] width 853 height 420
click at [375, 195] on div at bounding box center [426, 237] width 190 height 100
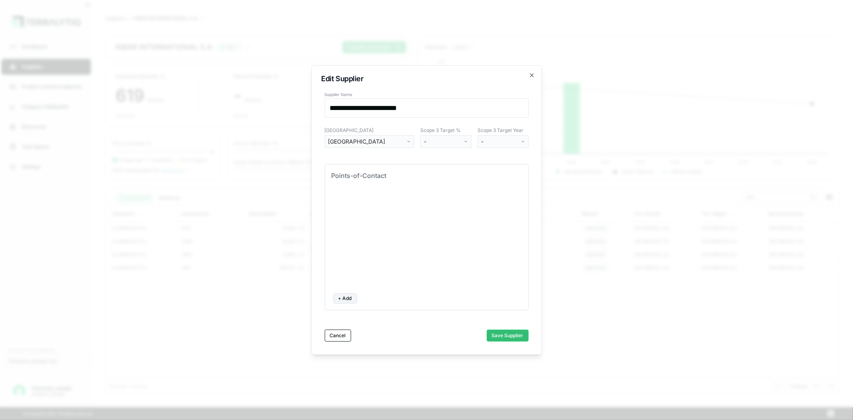
click at [365, 181] on div "Points-of-Contact + Add" at bounding box center [427, 237] width 204 height 146
click at [341, 298] on button "+ Add" at bounding box center [345, 298] width 24 height 10
click at [365, 201] on input at bounding box center [367, 201] width 64 height 11
click at [419, 197] on input at bounding box center [453, 201] width 102 height 11
click at [379, 204] on input at bounding box center [367, 201] width 64 height 11
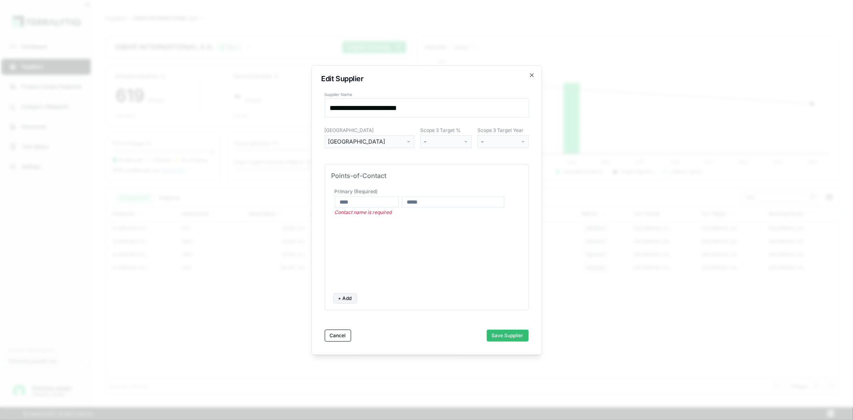
click at [398, 228] on div "Primary (Required) Contact name is required" at bounding box center [426, 237] width 190 height 100
click at [393, 143] on div "[GEOGRAPHIC_DATA]" at bounding box center [366, 142] width 77 height 8
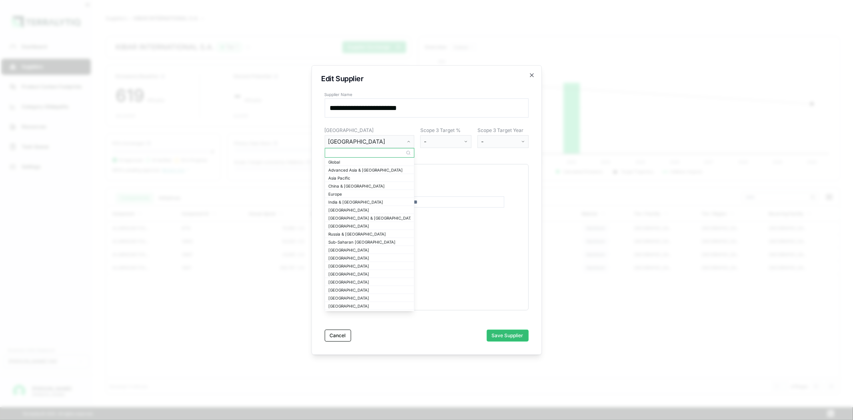
click at [393, 143] on div "[GEOGRAPHIC_DATA]" at bounding box center [366, 142] width 77 height 8
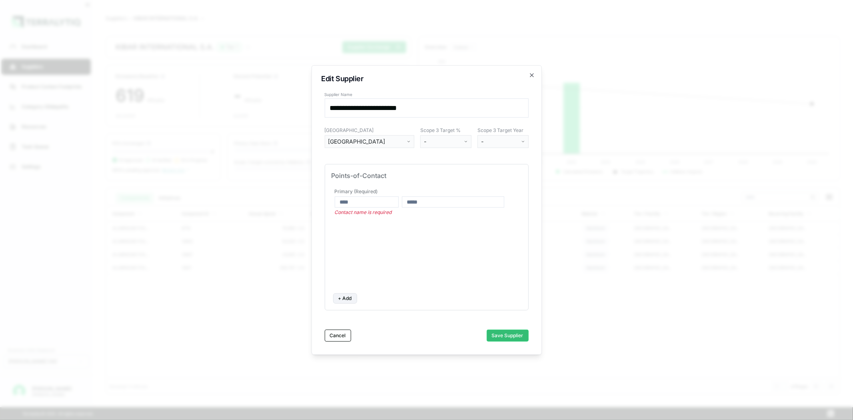
click at [453, 142] on html "Dashboard Suppliers Product Carbon Footprints Category Glidepaths Resources Tas…" at bounding box center [426, 210] width 853 height 420
click at [430, 197] on div "25" at bounding box center [445, 195] width 47 height 10
click at [493, 140] on html "Dashboard Suppliers Product Carbon Footprints Category Glidepaths Resources Tas…" at bounding box center [426, 210] width 853 height 420
click at [488, 206] on div "2027" at bounding box center [502, 204] width 47 height 10
click at [381, 138] on div "[GEOGRAPHIC_DATA]" at bounding box center [366, 142] width 77 height 8
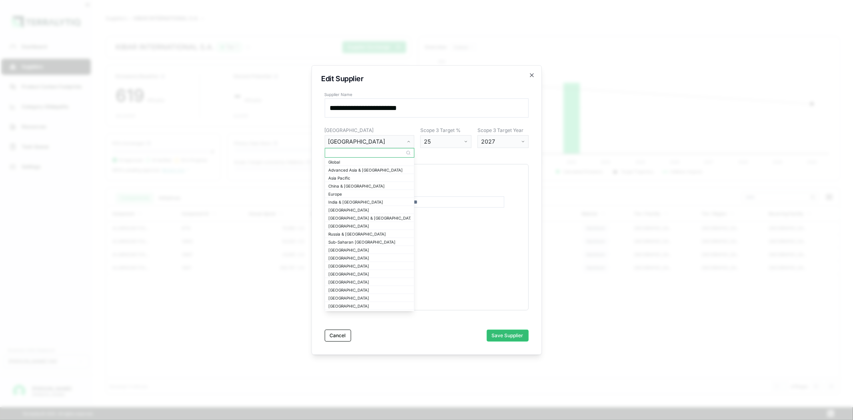
click at [381, 143] on div "[GEOGRAPHIC_DATA]" at bounding box center [366, 142] width 77 height 8
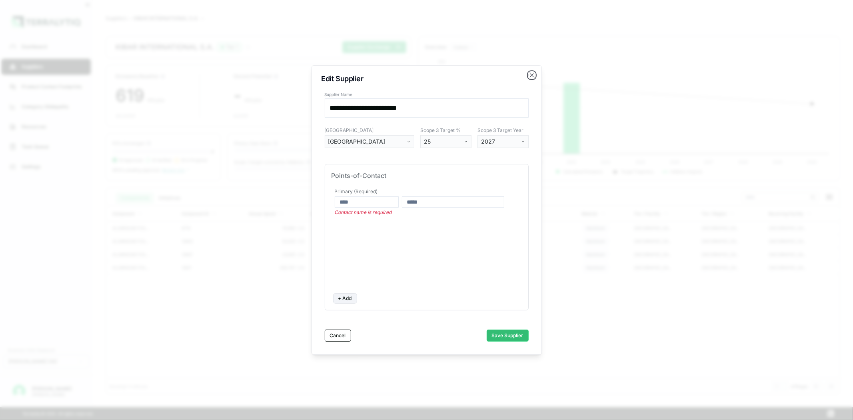
click at [533, 73] on icon "button" at bounding box center [532, 75] width 6 height 6
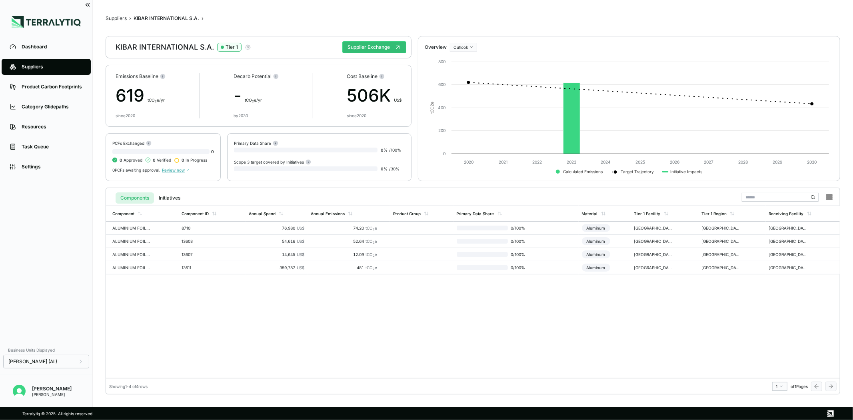
click at [246, 44] on icon "button" at bounding box center [248, 47] width 6 height 6
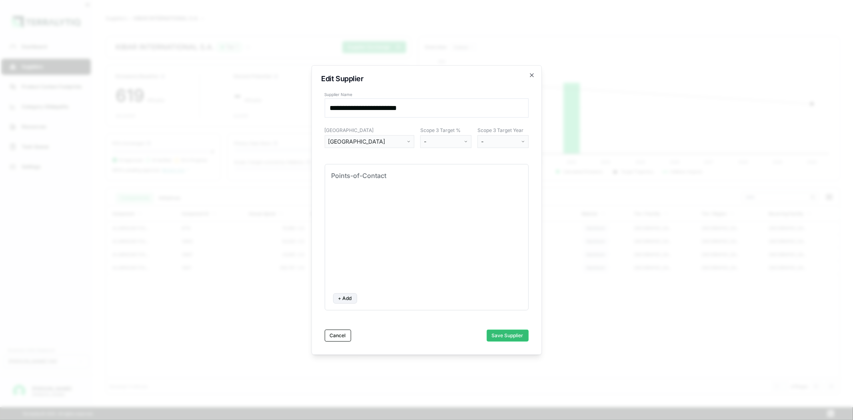
click at [412, 141] on button "[GEOGRAPHIC_DATA]" at bounding box center [370, 141] width 90 height 13
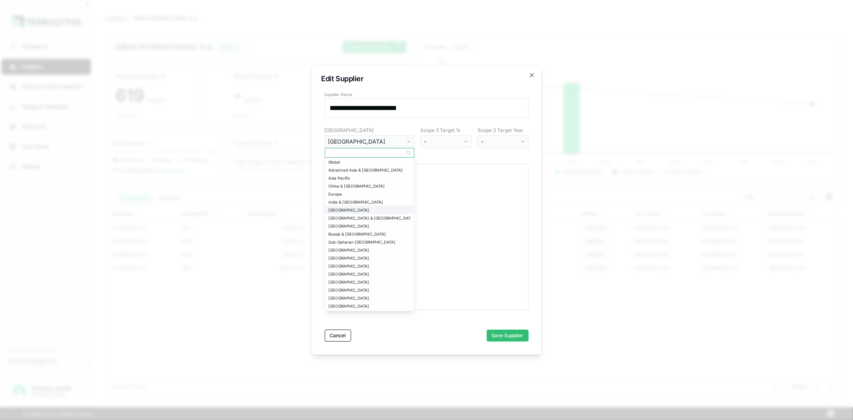
click at [349, 206] on div "[GEOGRAPHIC_DATA]" at bounding box center [369, 210] width 89 height 8
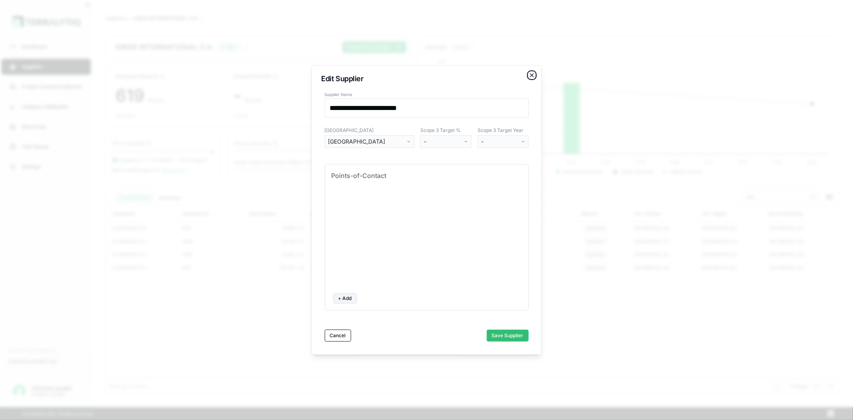
click at [532, 73] on icon "button" at bounding box center [532, 75] width 6 height 6
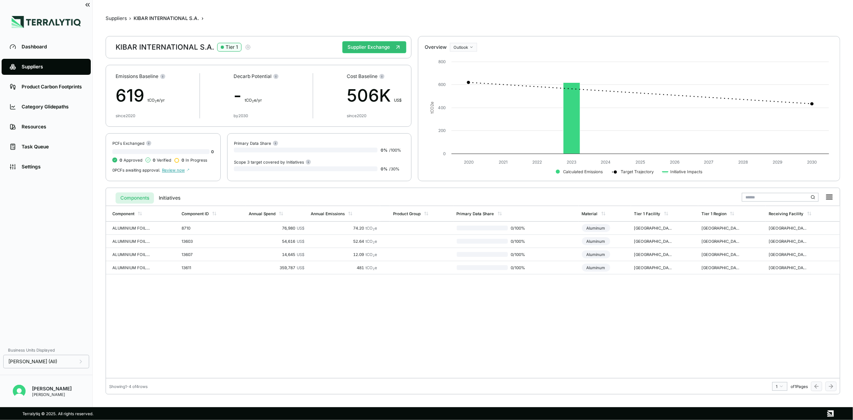
click at [248, 47] on icon "button" at bounding box center [247, 47] width 5 height 5
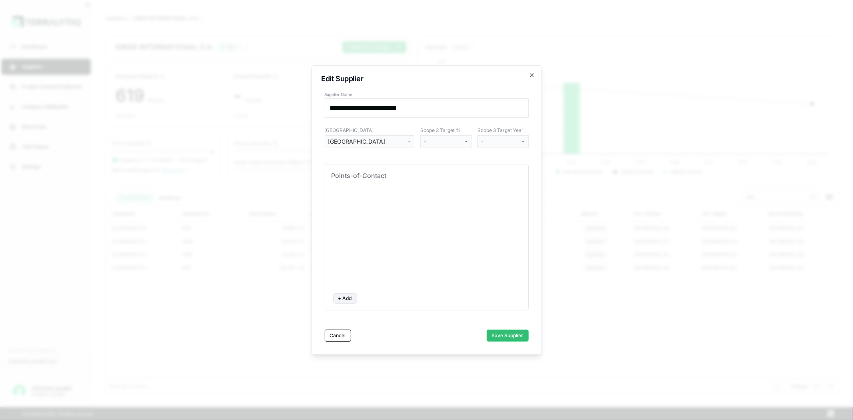
click at [364, 138] on div "[GEOGRAPHIC_DATA]" at bounding box center [366, 142] width 77 height 8
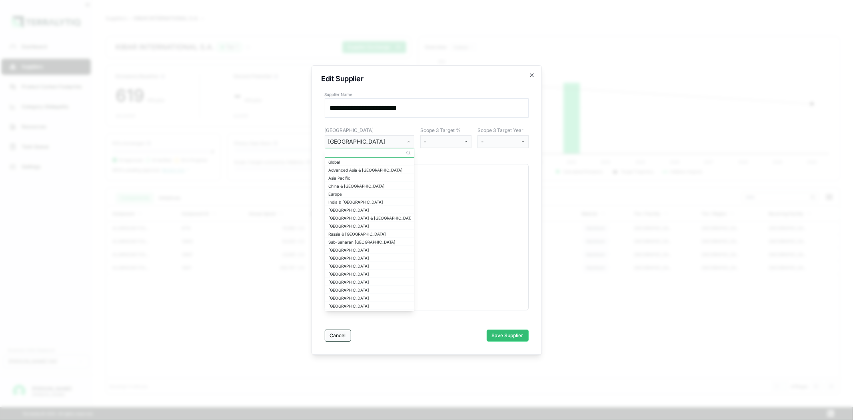
click at [343, 334] on button "Cancel" at bounding box center [338, 335] width 26 height 12
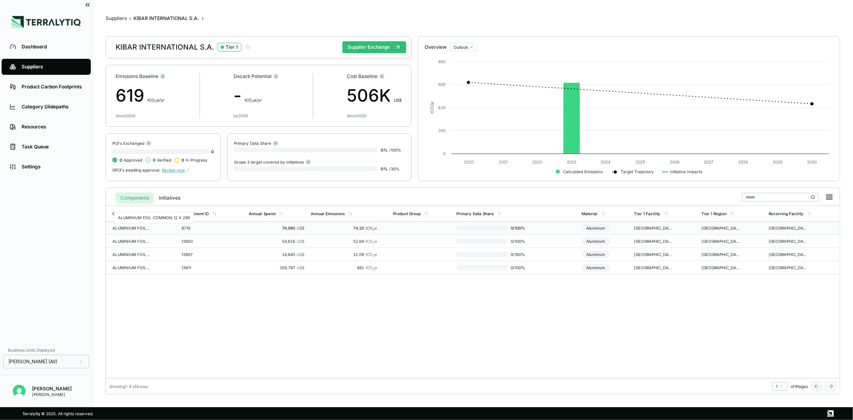
click at [144, 227] on div "ALUMINIUM FOIL COMMON 12 X 290" at bounding box center [131, 227] width 38 height 5
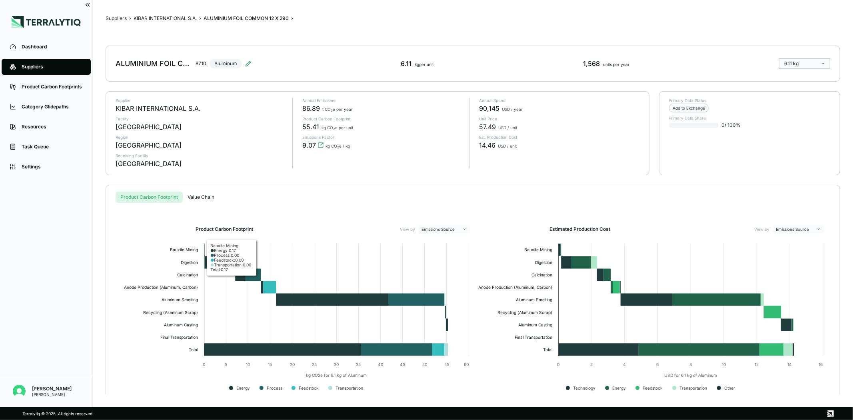
click at [202, 195] on button "Value Chain" at bounding box center [201, 196] width 36 height 11
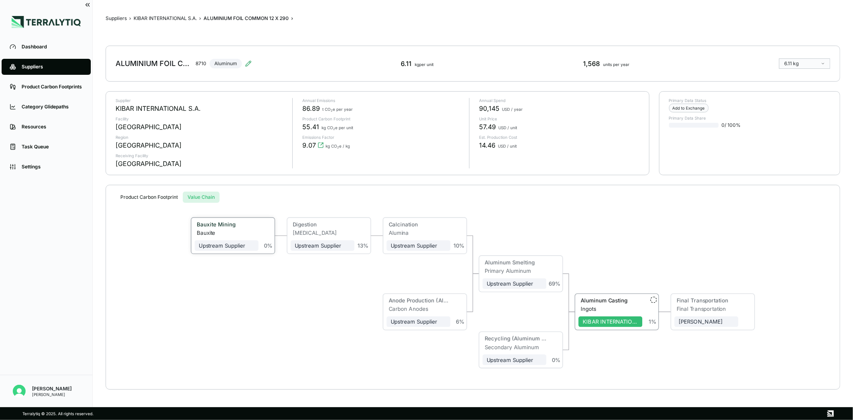
click at [232, 249] on span "Upstream Supplier" at bounding box center [227, 245] width 64 height 11
click at [315, 246] on div "Upstream Supplier" at bounding box center [323, 245] width 56 height 6
click at [425, 229] on div "Calcination" at bounding box center [417, 225] width 60 height 8
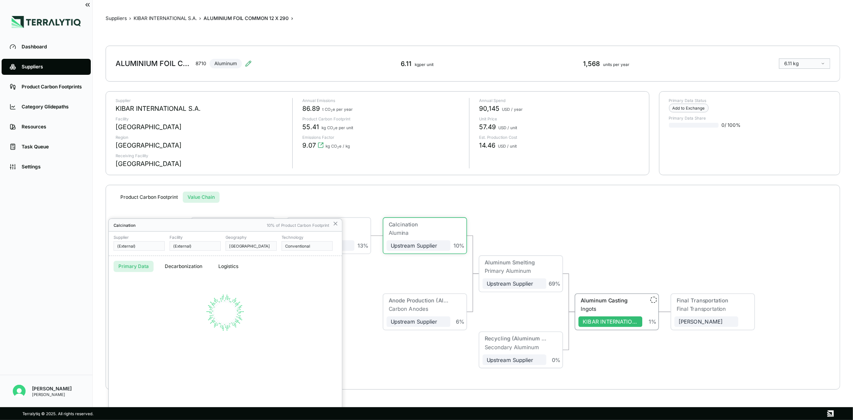
click at [335, 223] on div at bounding box center [426, 210] width 853 height 420
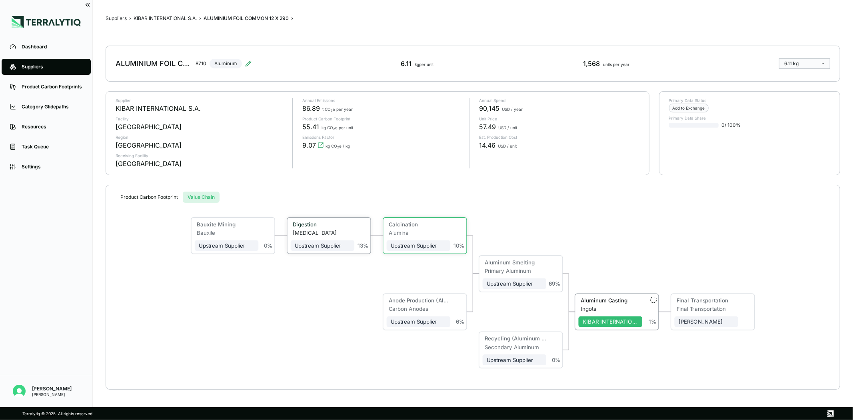
click at [347, 232] on div "[MEDICAL_DATA]" at bounding box center [324, 232] width 62 height 6
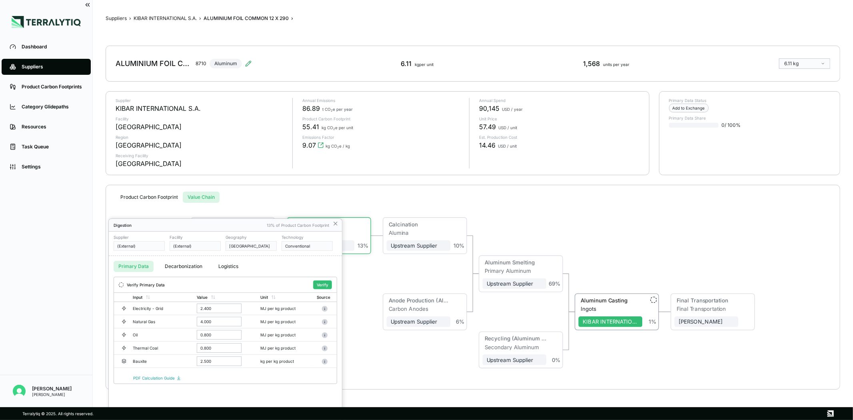
click at [146, 245] on div at bounding box center [426, 210] width 853 height 420
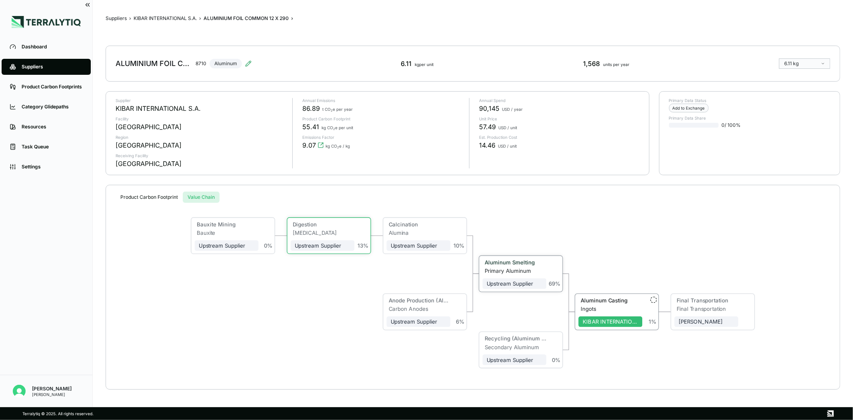
click at [545, 266] on div "Aluminum Smelting" at bounding box center [514, 263] width 64 height 8
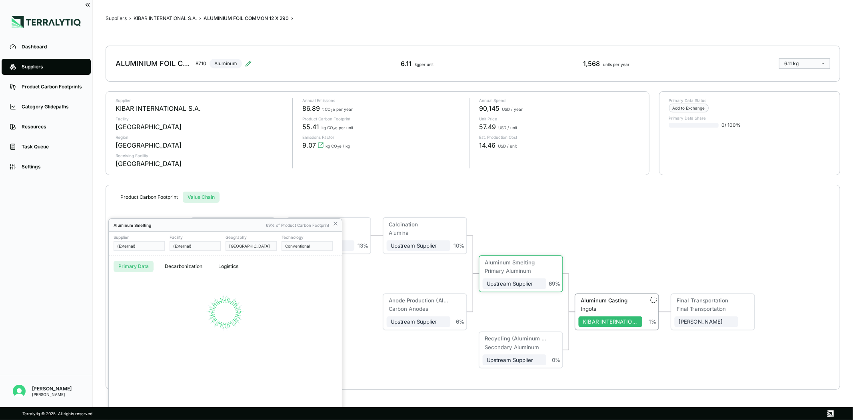
click at [301, 248] on div at bounding box center [426, 210] width 853 height 420
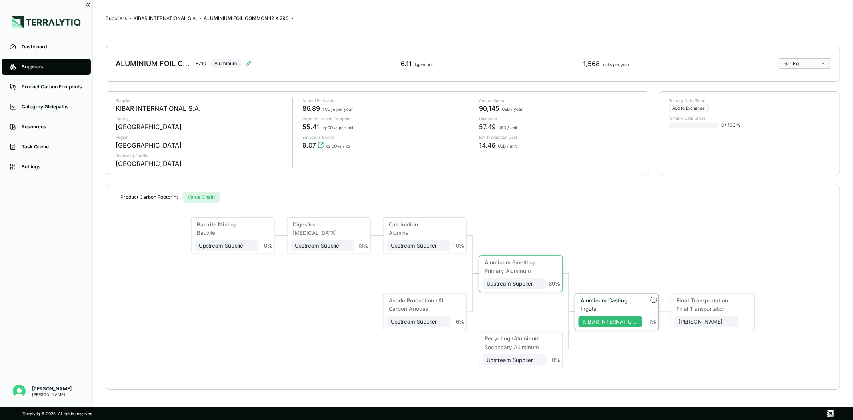
click at [606, 306] on div "Ingots" at bounding box center [611, 308] width 62 height 6
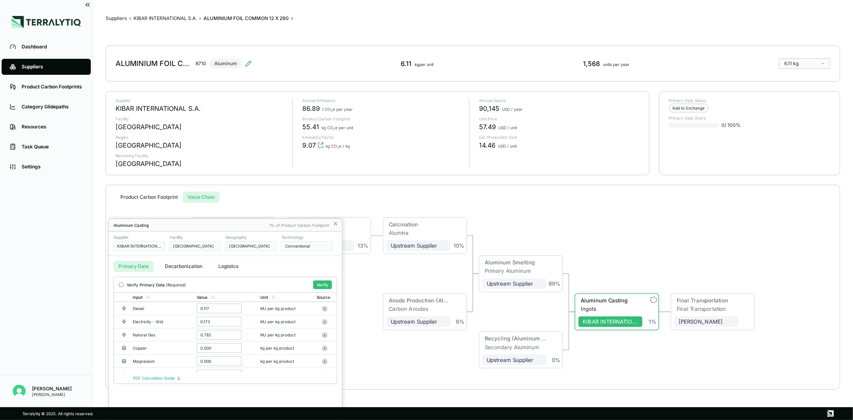
click at [184, 264] on div at bounding box center [426, 210] width 853 height 420
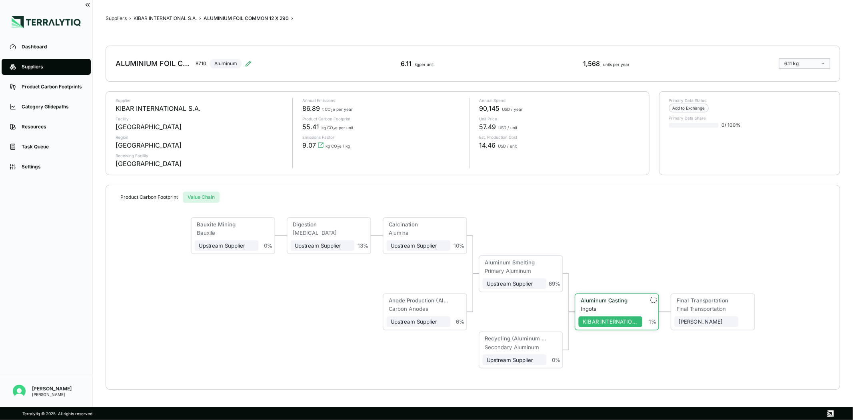
click at [598, 305] on div "Ingots" at bounding box center [611, 308] width 62 height 6
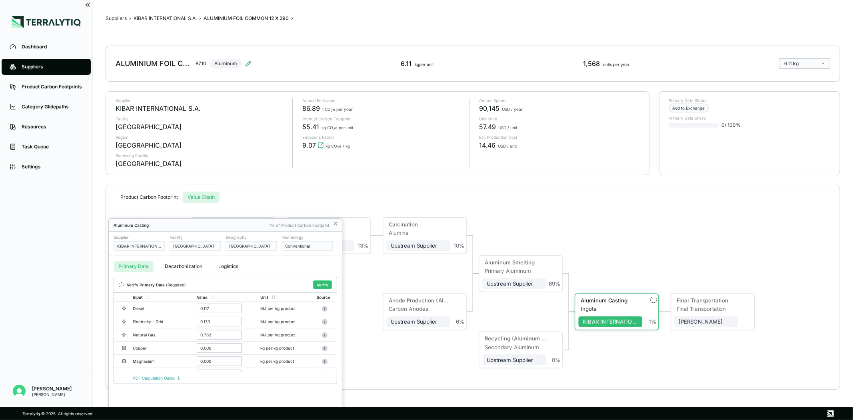
click at [215, 318] on div at bounding box center [426, 210] width 853 height 420
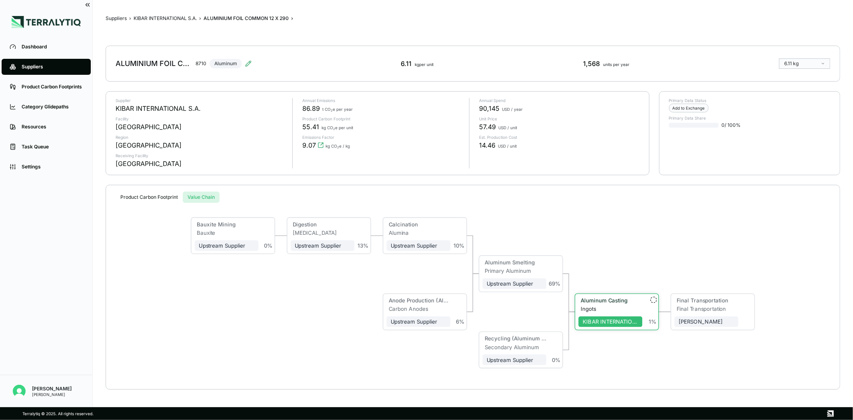
click at [613, 305] on div "Ingots" at bounding box center [611, 308] width 62 height 6
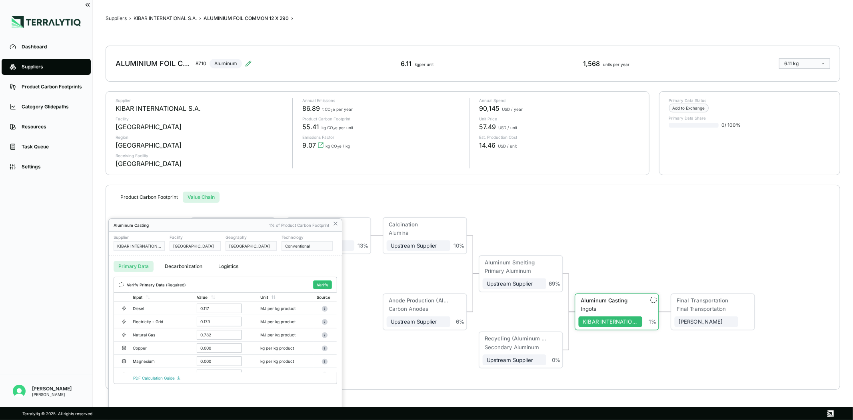
click at [228, 305] on div at bounding box center [426, 210] width 853 height 420
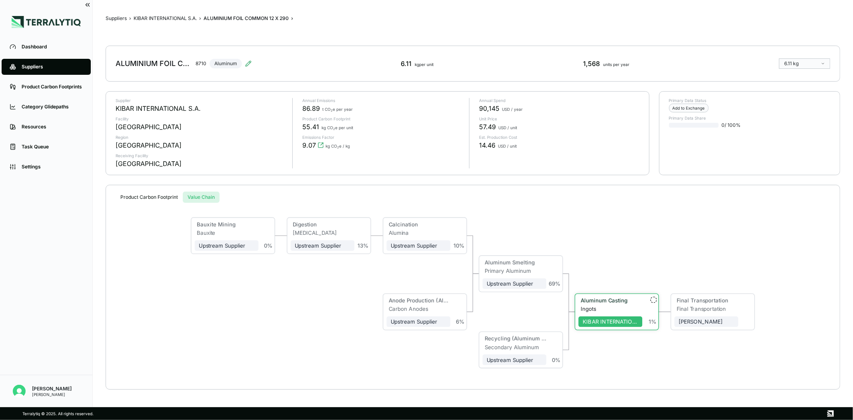
click at [609, 312] on div "KIBAR INTERNATIONAL S.A." at bounding box center [610, 319] width 64 height 15
click at [606, 305] on div "Aluminum Casting" at bounding box center [608, 301] width 60 height 8
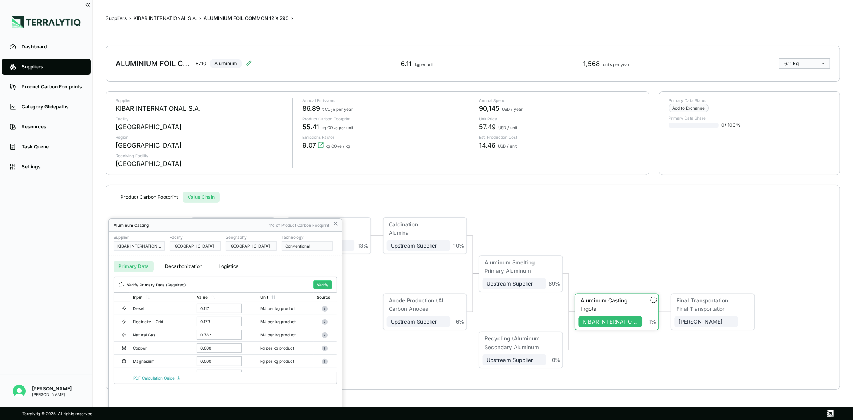
click at [323, 284] on div at bounding box center [426, 210] width 853 height 420
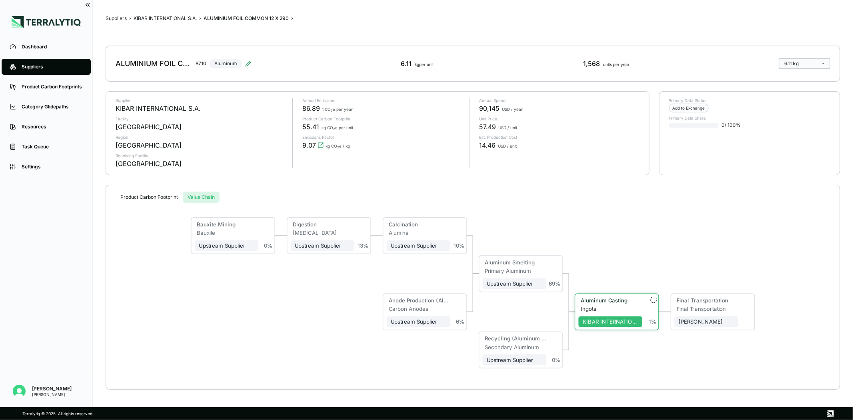
click at [586, 307] on div "Ingots" at bounding box center [611, 308] width 62 height 6
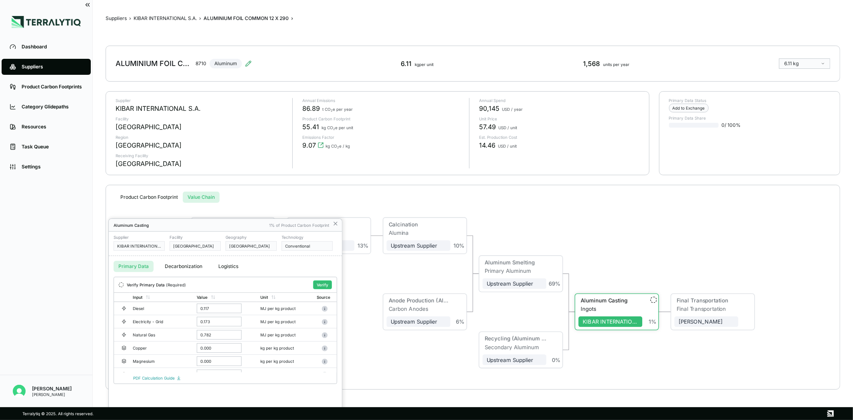
drag, startPoint x: 204, startPoint y: 227, endPoint x: 514, endPoint y: 113, distance: 330.1
click at [514, 113] on div at bounding box center [426, 210] width 853 height 420
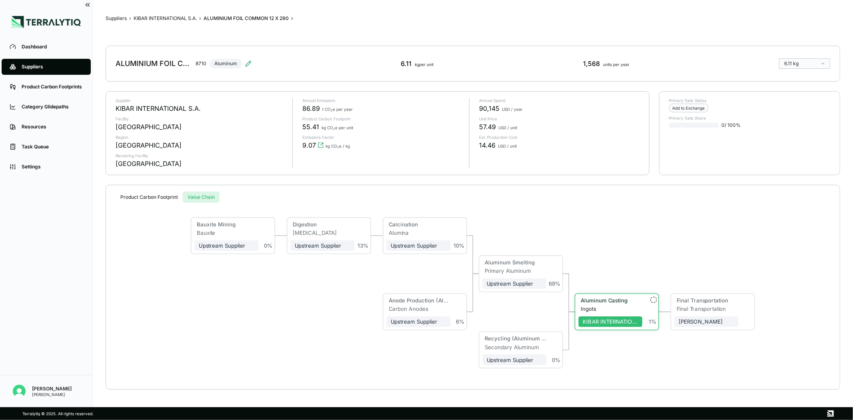
click at [615, 309] on div "Ingots" at bounding box center [611, 308] width 62 height 6
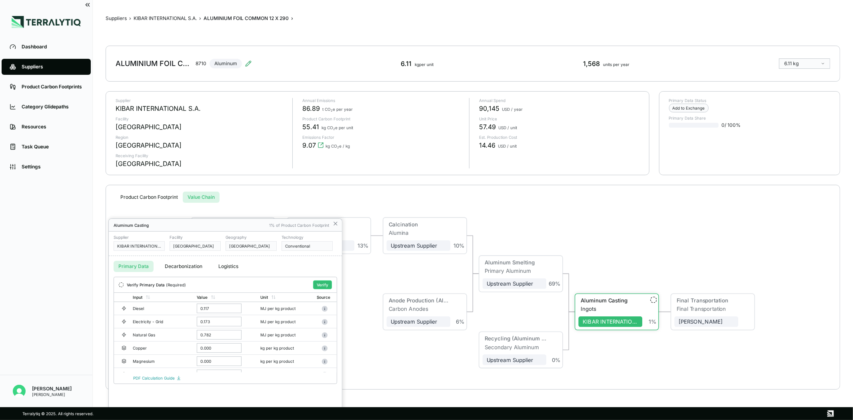
click at [155, 378] on div at bounding box center [426, 210] width 853 height 420
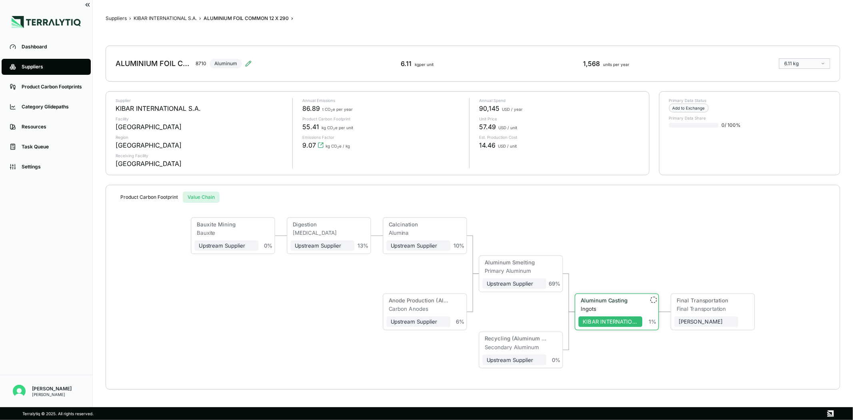
click at [604, 303] on div "Aluminum Casting" at bounding box center [609, 300] width 58 height 6
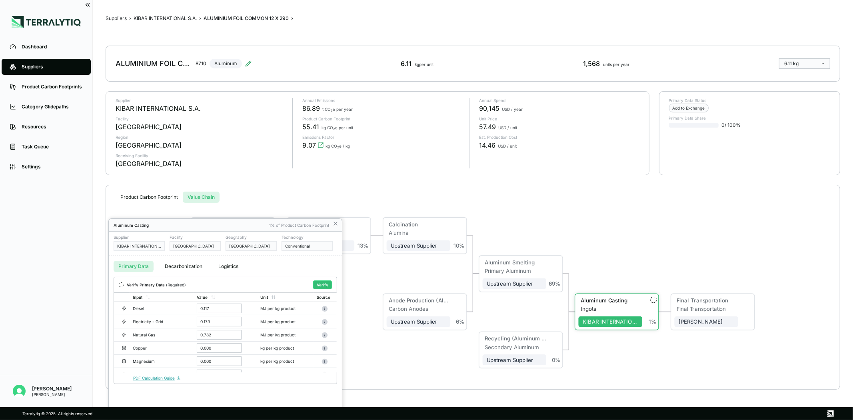
click at [177, 377] on div at bounding box center [426, 210] width 853 height 420
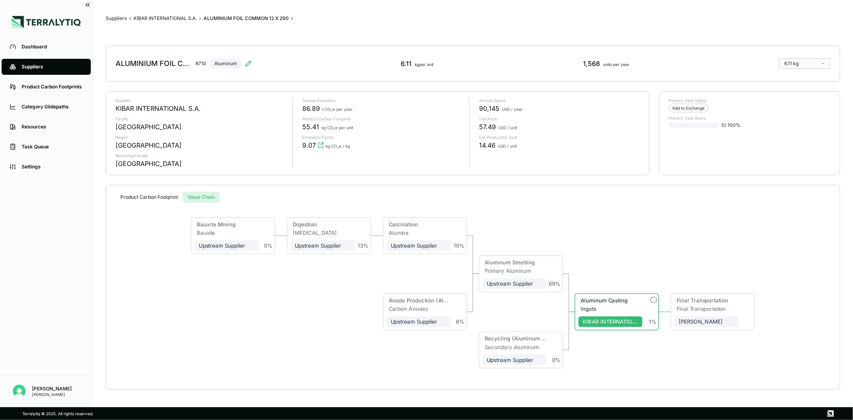
click at [621, 308] on div "Ingots" at bounding box center [611, 308] width 62 height 6
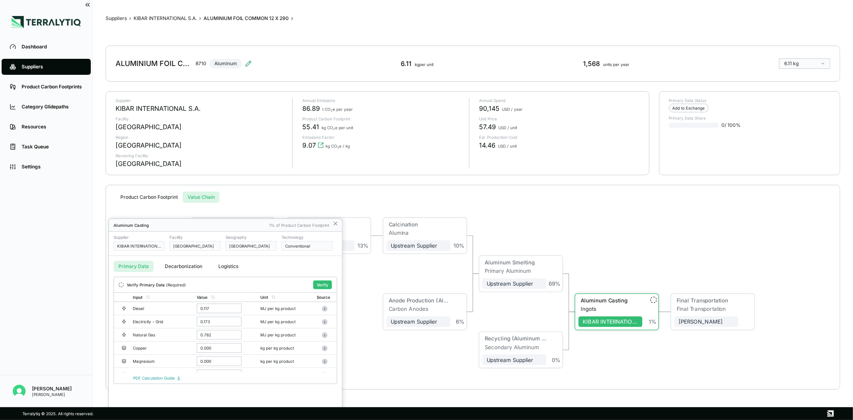
click at [162, 377] on div at bounding box center [426, 210] width 853 height 420
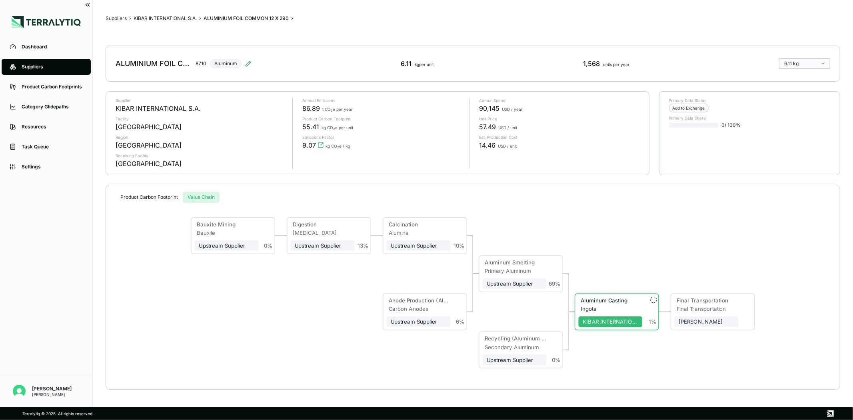
click at [598, 301] on div "Aluminum Casting" at bounding box center [609, 300] width 58 height 6
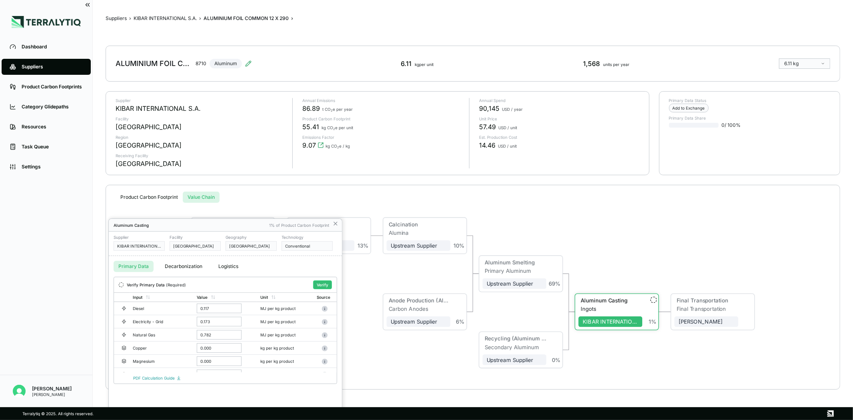
click at [335, 222] on div at bounding box center [426, 210] width 853 height 420
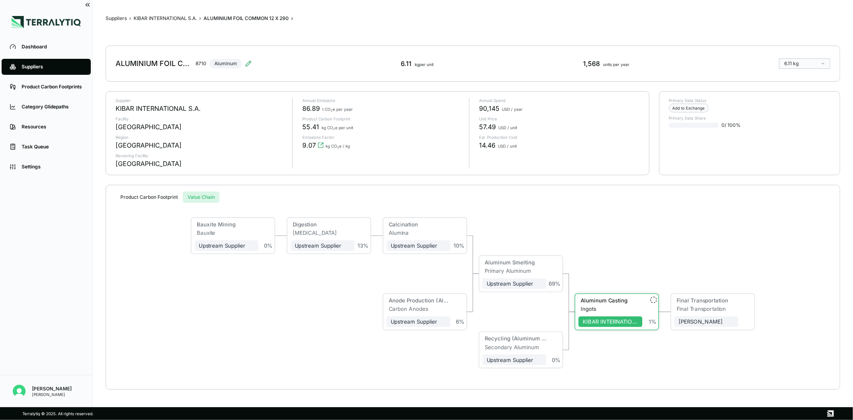
click at [47, 65] on div "Suppliers" at bounding box center [52, 67] width 61 height 6
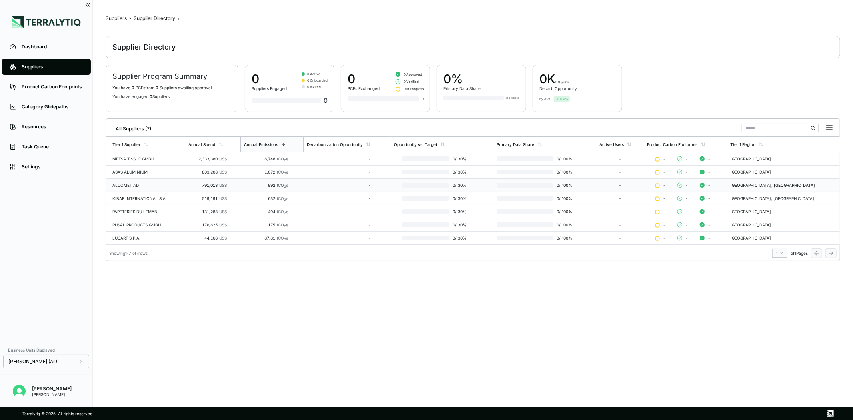
click at [165, 183] on div "ALCOMET AD" at bounding box center [147, 185] width 70 height 5
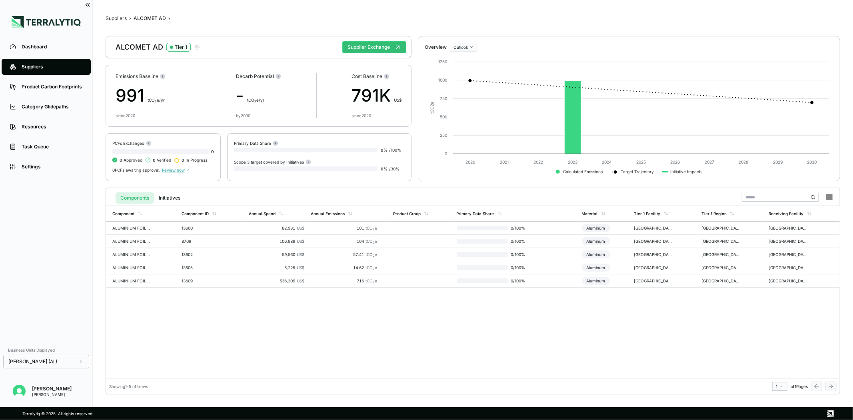
click at [79, 64] on div "Suppliers" at bounding box center [52, 67] width 61 height 6
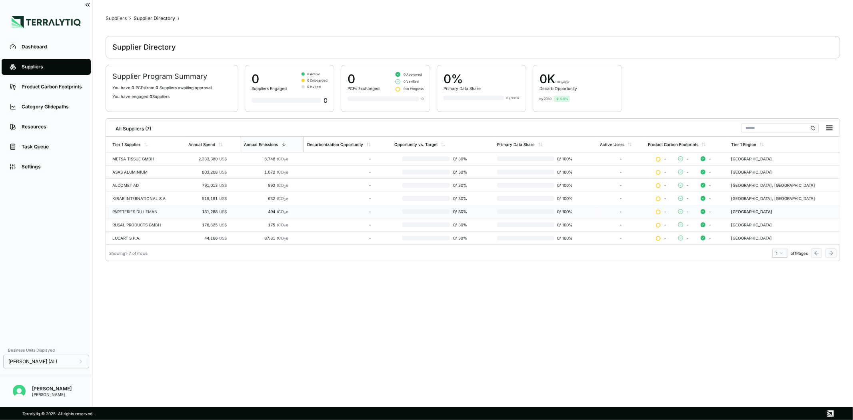
click at [145, 212] on div "PAPETERIES DU LEMAN" at bounding box center [147, 211] width 70 height 5
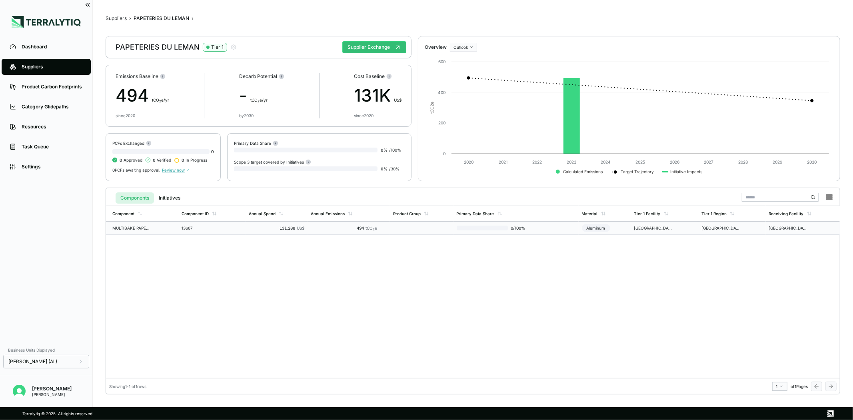
click at [220, 229] on td "13667" at bounding box center [212, 227] width 68 height 13
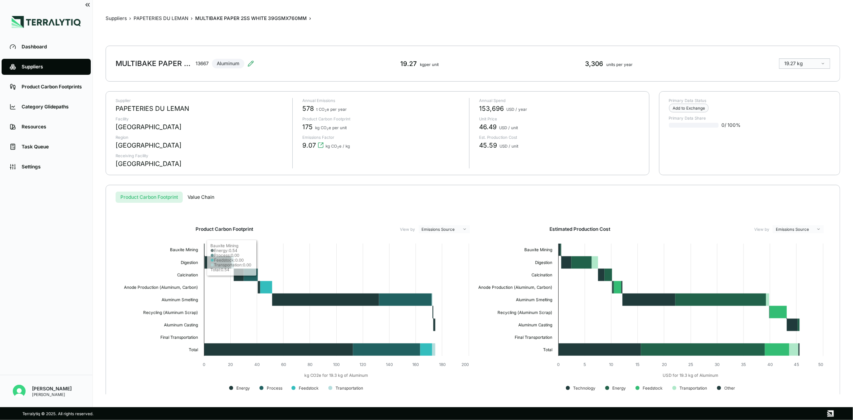
click at [202, 194] on button "Value Chain" at bounding box center [201, 196] width 36 height 11
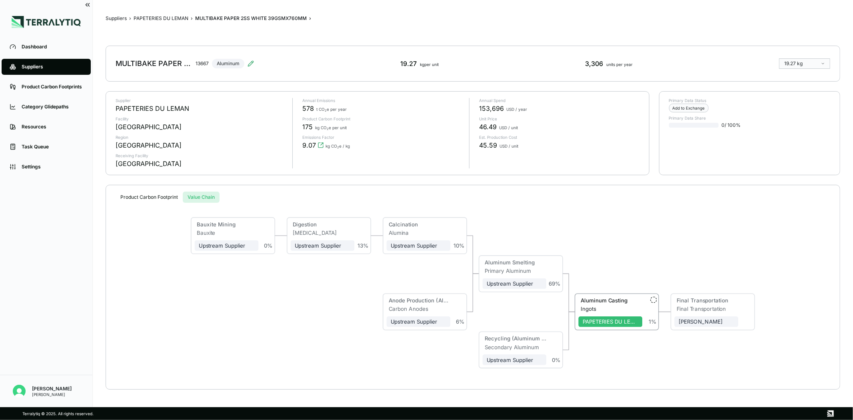
click at [168, 194] on button "Product Carbon Footprint" at bounding box center [149, 196] width 67 height 11
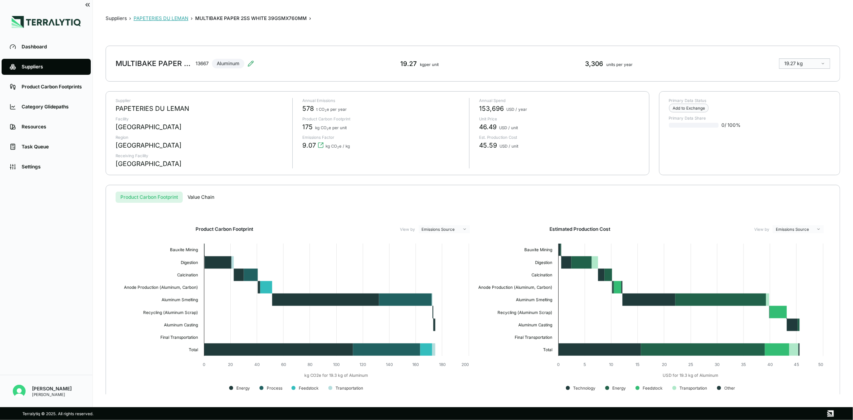
click at [163, 18] on button "PAPETERIES DU LEMAN" at bounding box center [161, 18] width 55 height 6
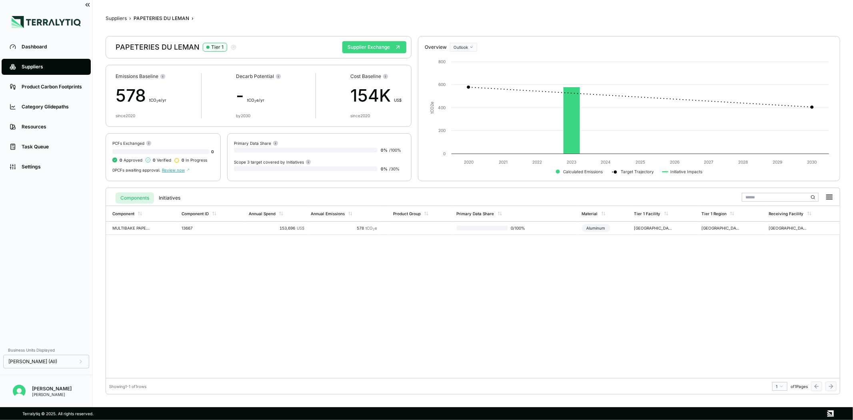
click at [368, 51] on button "Supplier Exchange" at bounding box center [374, 47] width 64 height 12
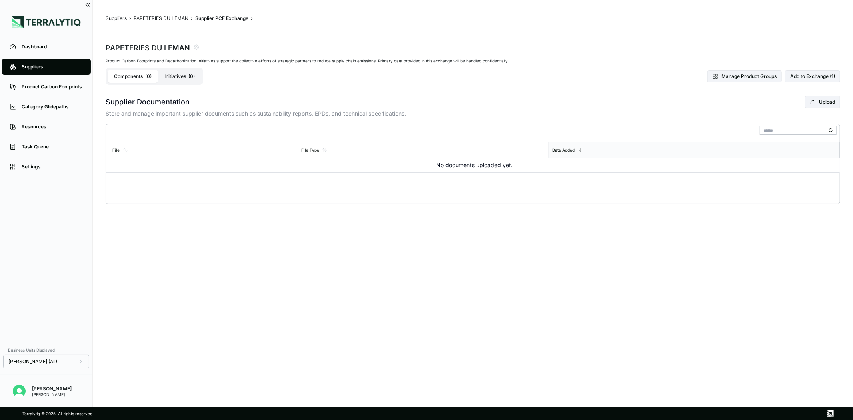
click at [166, 77] on button "Initiatives ( 0 )" at bounding box center [179, 76] width 43 height 13
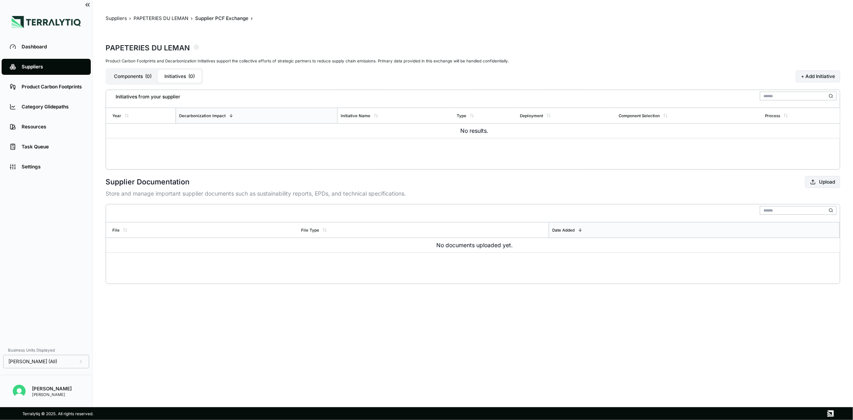
click at [128, 76] on button "Components ( 0 )" at bounding box center [133, 76] width 50 height 13
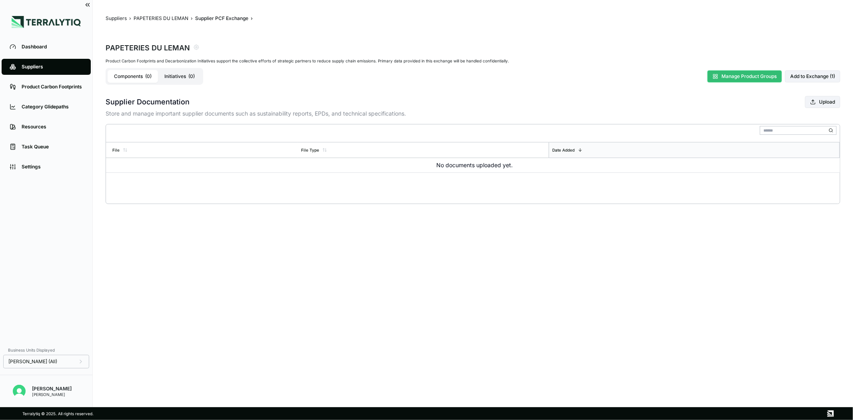
click at [724, 75] on button "Manage Product Groups" at bounding box center [744, 76] width 74 height 12
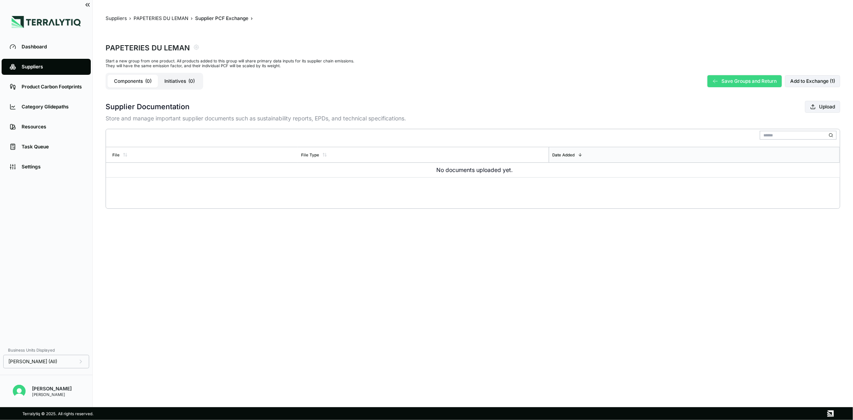
click at [712, 78] on icon at bounding box center [715, 81] width 6 height 6
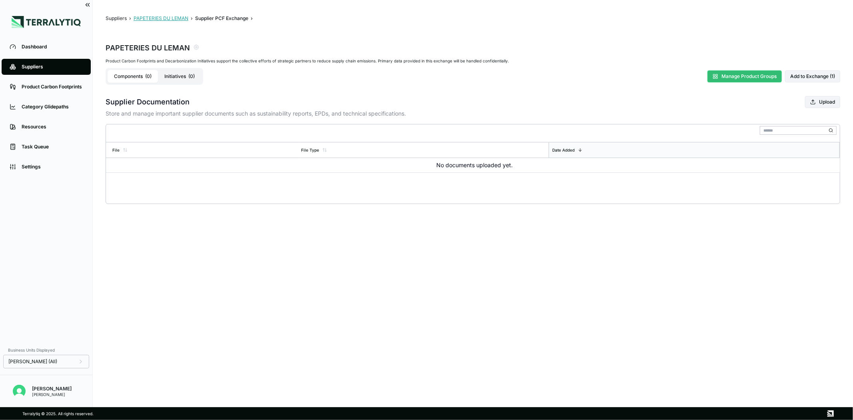
click at [150, 17] on button "PAPETERIES DU LEMAN" at bounding box center [161, 18] width 55 height 6
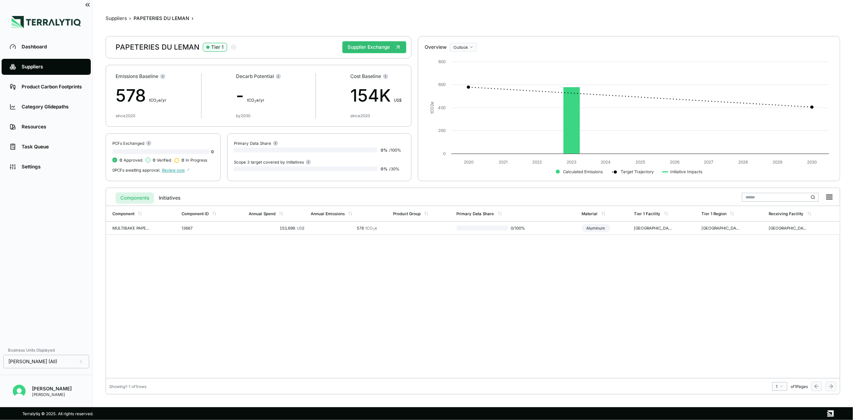
click at [356, 270] on div "Component Component ID Annual Spend Annual Emissions Product Group Primary Data…" at bounding box center [473, 291] width 734 height 172
click at [271, 256] on div "Component Component ID Annual Spend Annual Emissions Product Group Primary Data…" at bounding box center [473, 291] width 734 height 172
click at [165, 199] on button "Initiatives" at bounding box center [169, 197] width 31 height 11
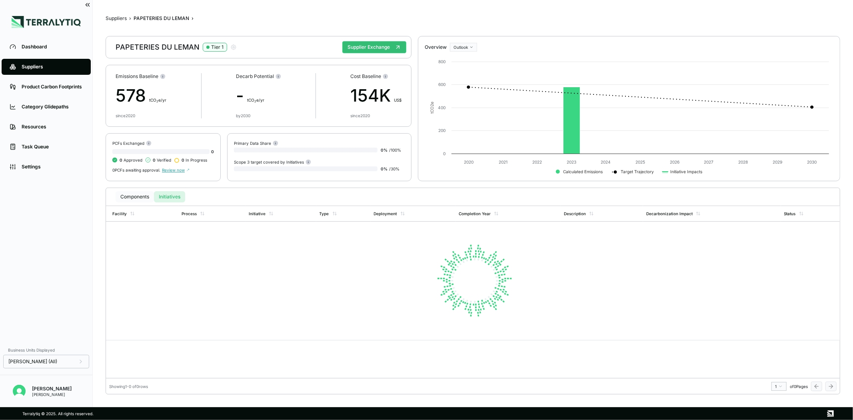
click at [136, 198] on button "Components" at bounding box center [135, 196] width 38 height 11
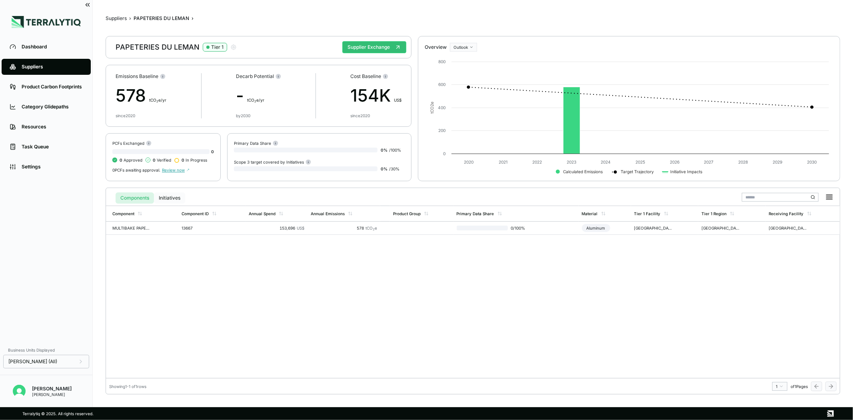
click at [173, 194] on button "Initiatives" at bounding box center [169, 197] width 31 height 11
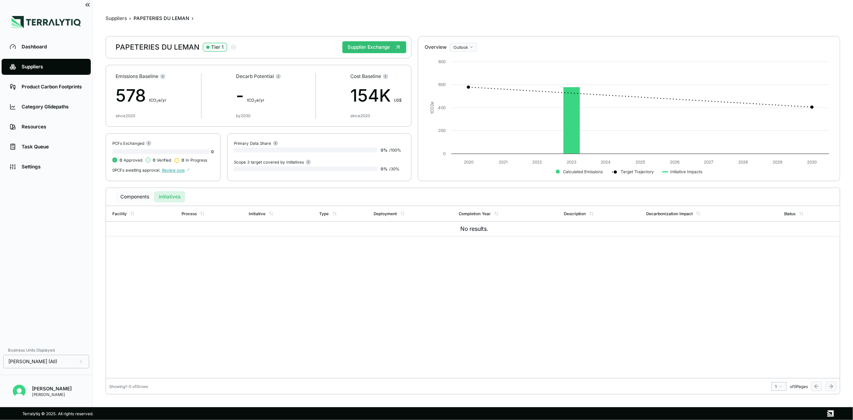
click at [139, 194] on button "Components" at bounding box center [135, 196] width 38 height 11
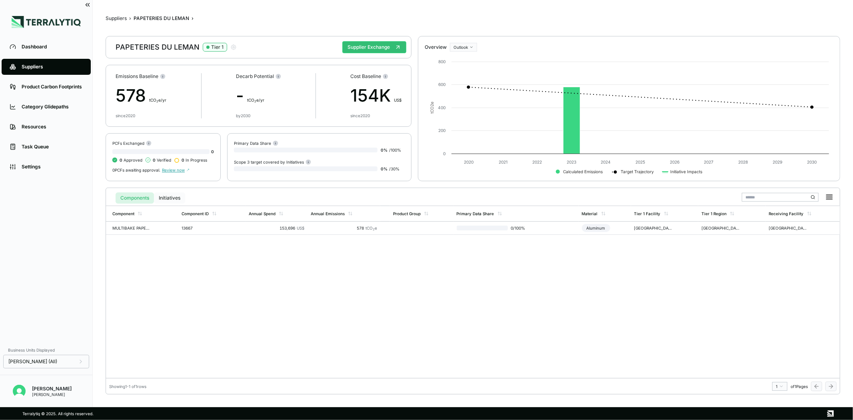
click at [166, 197] on button "Initiatives" at bounding box center [169, 197] width 31 height 11
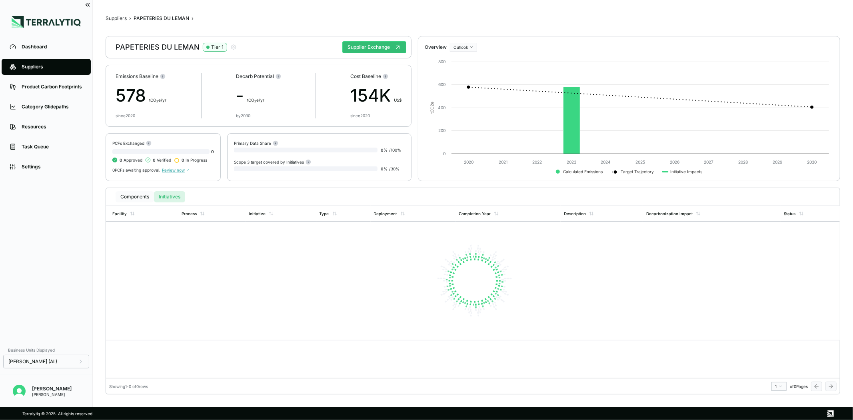
click at [133, 195] on button "Components" at bounding box center [135, 196] width 38 height 11
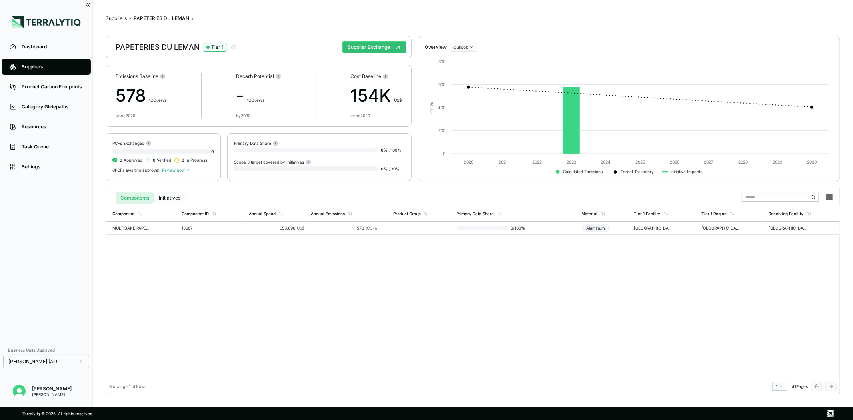
click at [162, 196] on button "Initiatives" at bounding box center [169, 197] width 31 height 11
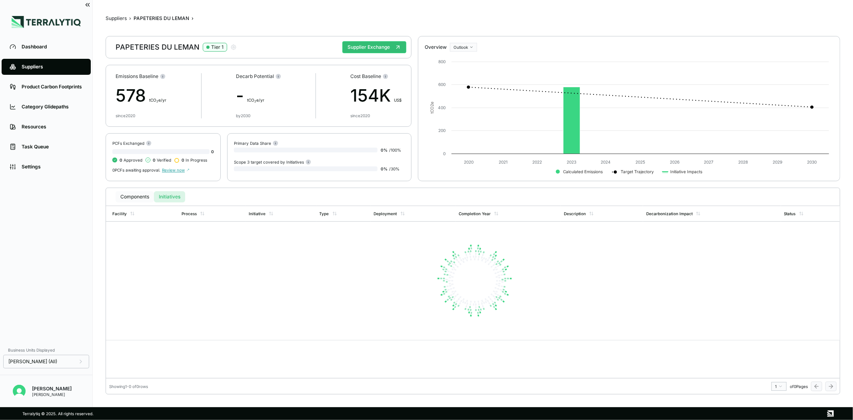
click at [142, 193] on button "Components" at bounding box center [135, 196] width 38 height 11
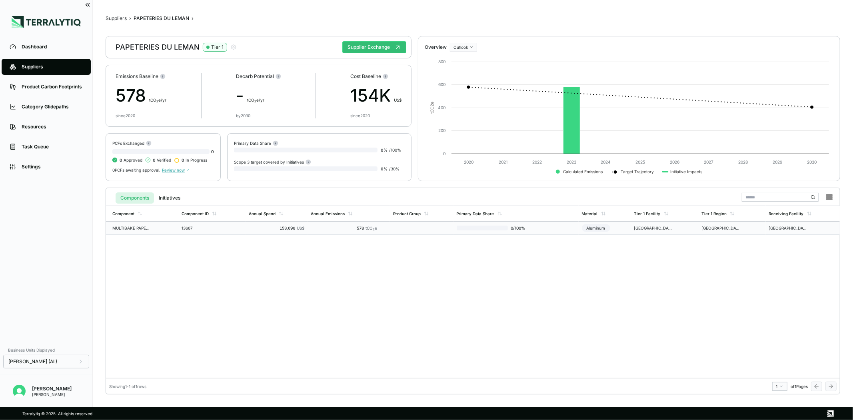
click at [147, 224] on td "MULTIBAKE PAPER 2SS WHITE 39GSMX760MM" at bounding box center [142, 227] width 72 height 13
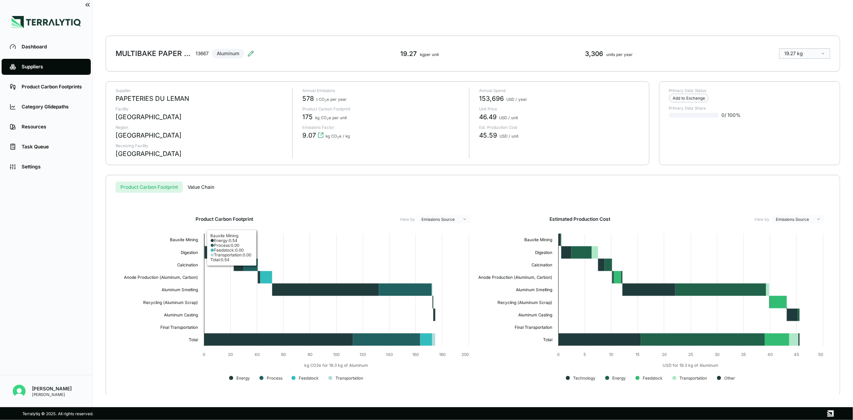
scroll to position [12, 0]
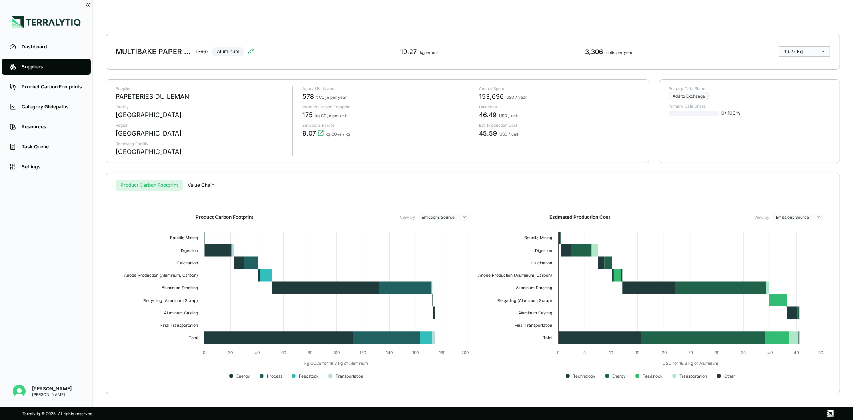
click at [192, 184] on div "Suppliers › PAPETERIES DU LEMAN › MULTIBAKE PAPER 2SS WHITE 39GSMX760MM › MULTI…" at bounding box center [473, 203] width 734 height 381
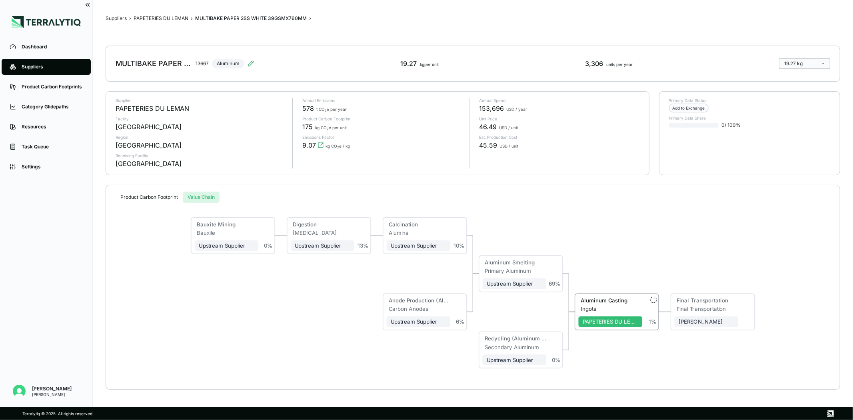
click at [158, 197] on button "Product Carbon Footprint" at bounding box center [149, 196] width 67 height 11
